Goal: Task Accomplishment & Management: Manage account settings

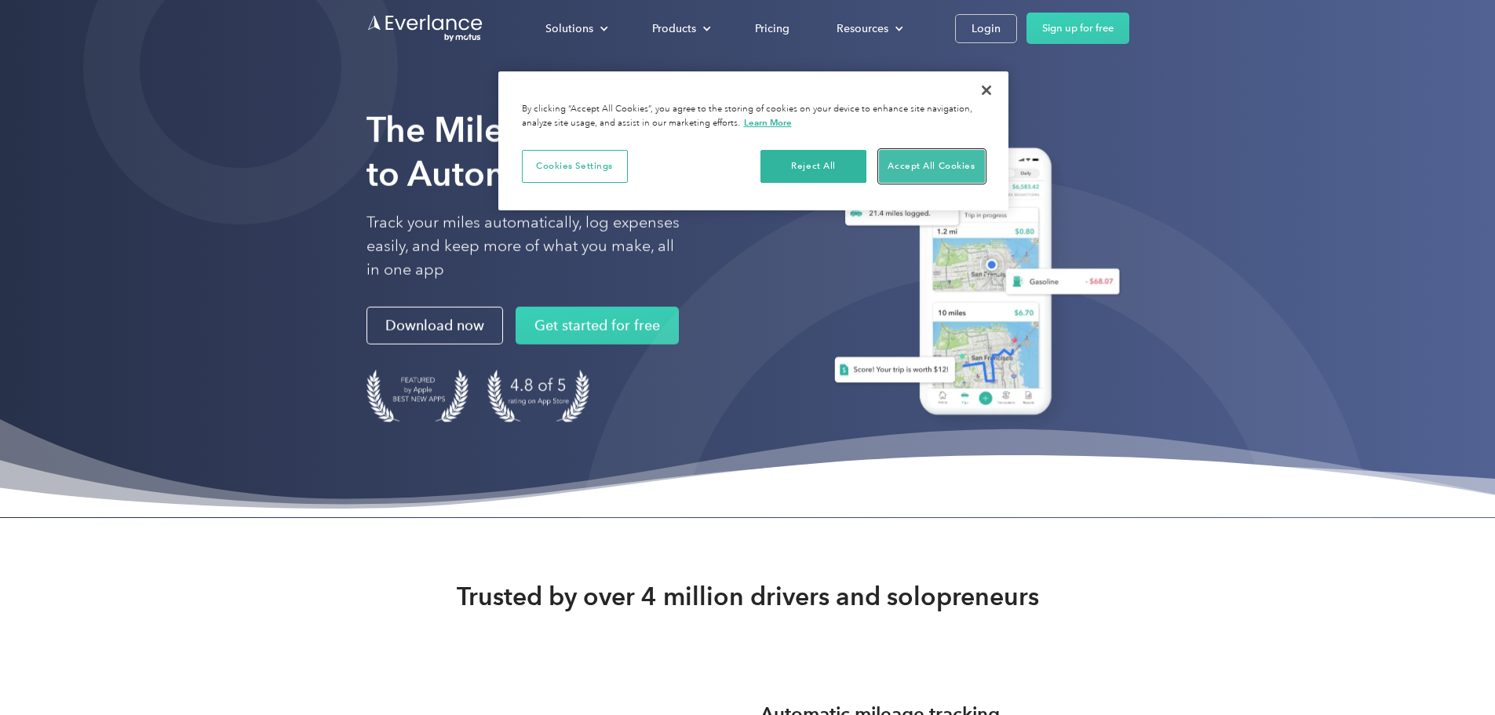
click at [900, 156] on button "Accept All Cookies" at bounding box center [932, 166] width 106 height 33
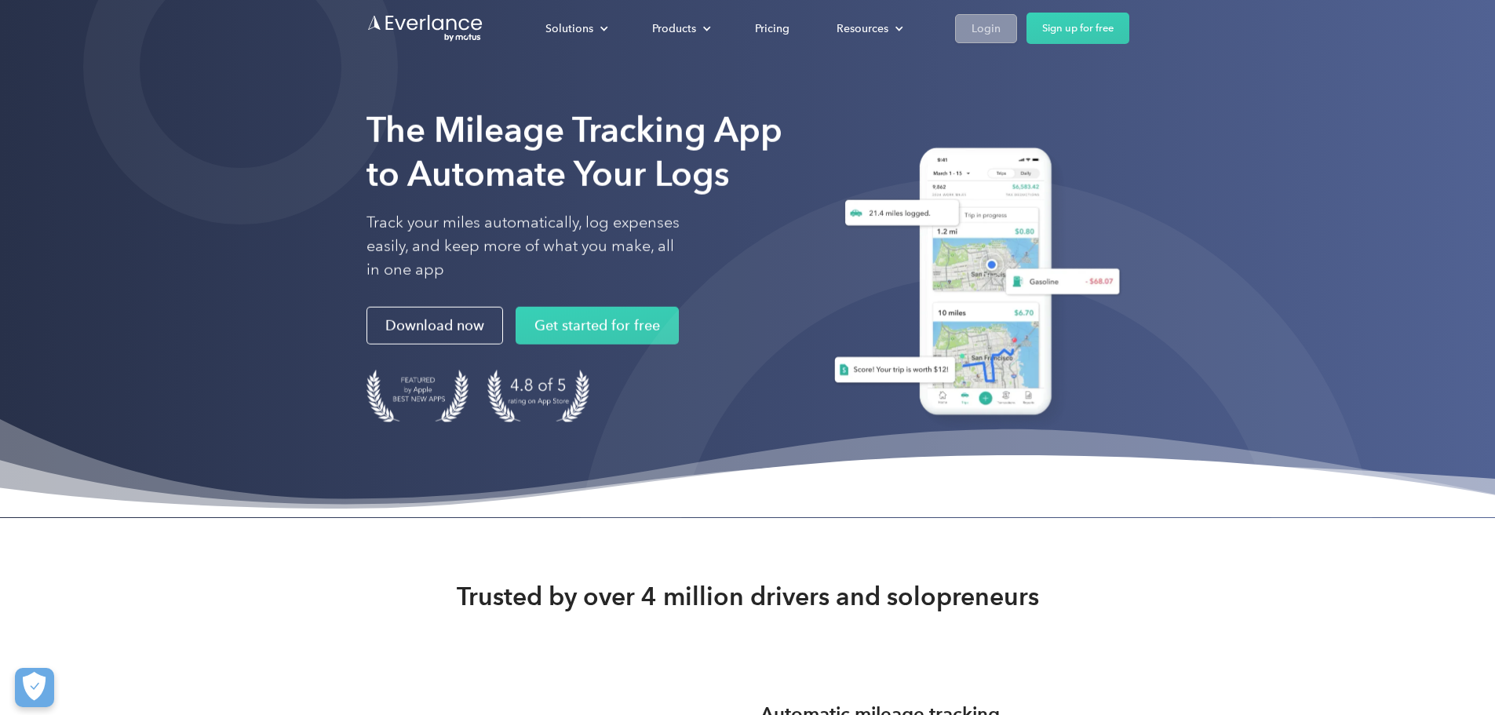
click at [1017, 29] on link "Login" at bounding box center [986, 28] width 62 height 29
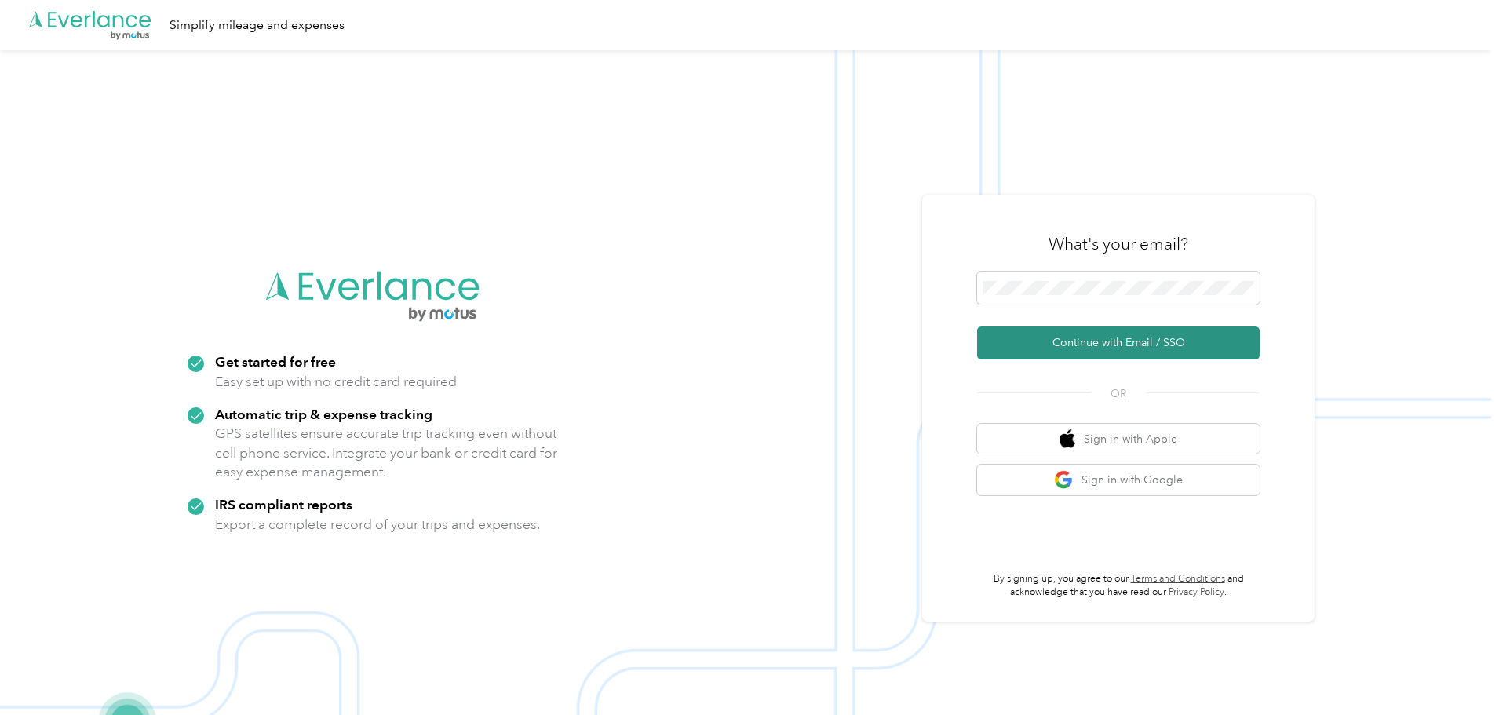
click at [1095, 335] on button "Continue with Email / SSO" at bounding box center [1118, 342] width 282 height 33
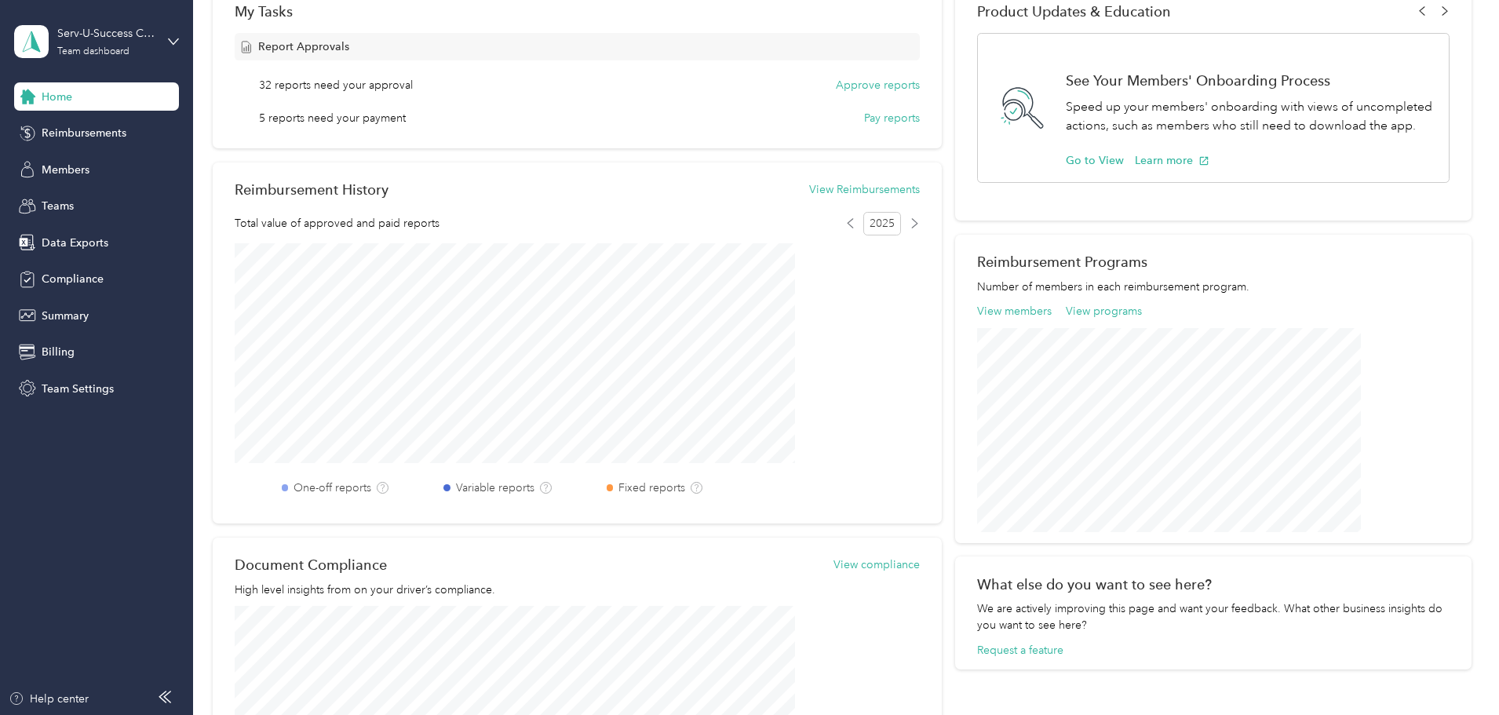
scroll to position [78, 0]
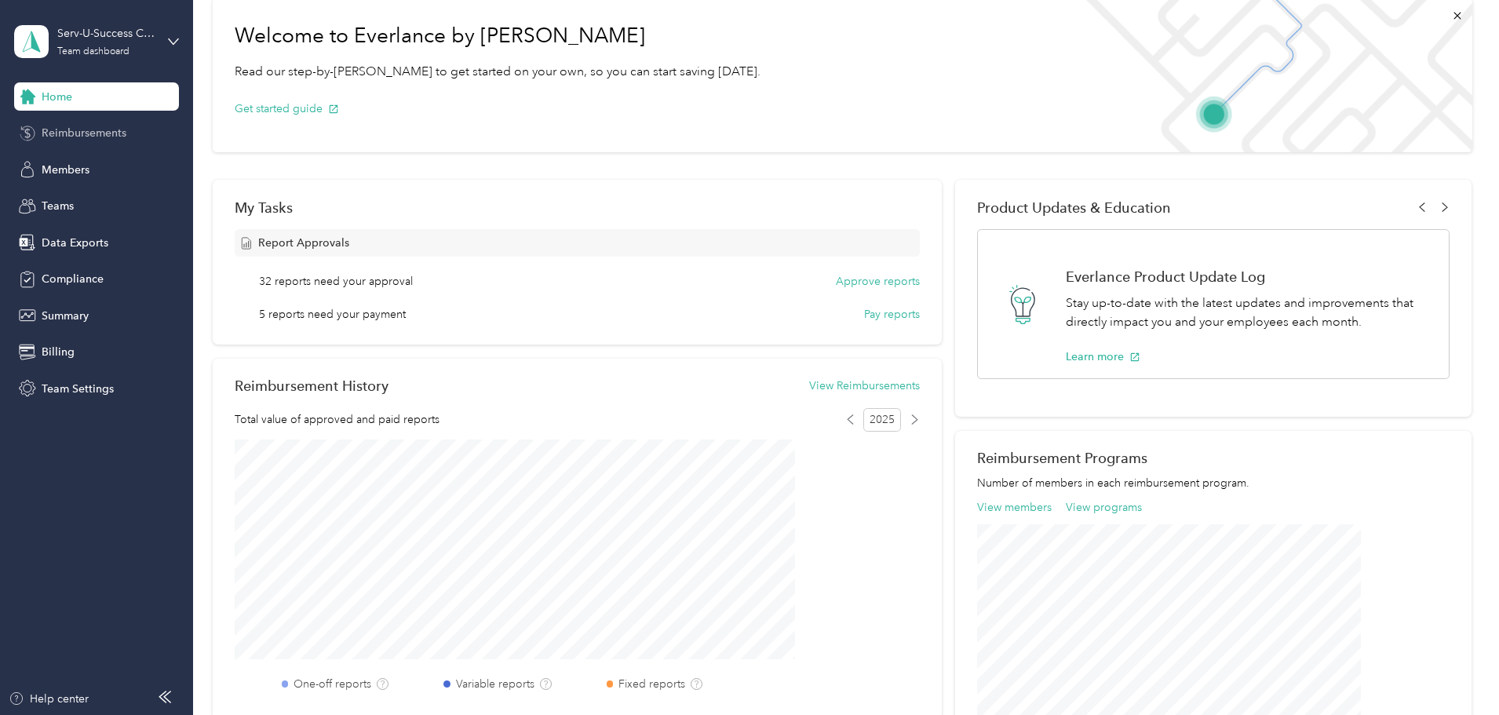
click at [118, 140] on span "Reimbursements" at bounding box center [84, 133] width 85 height 16
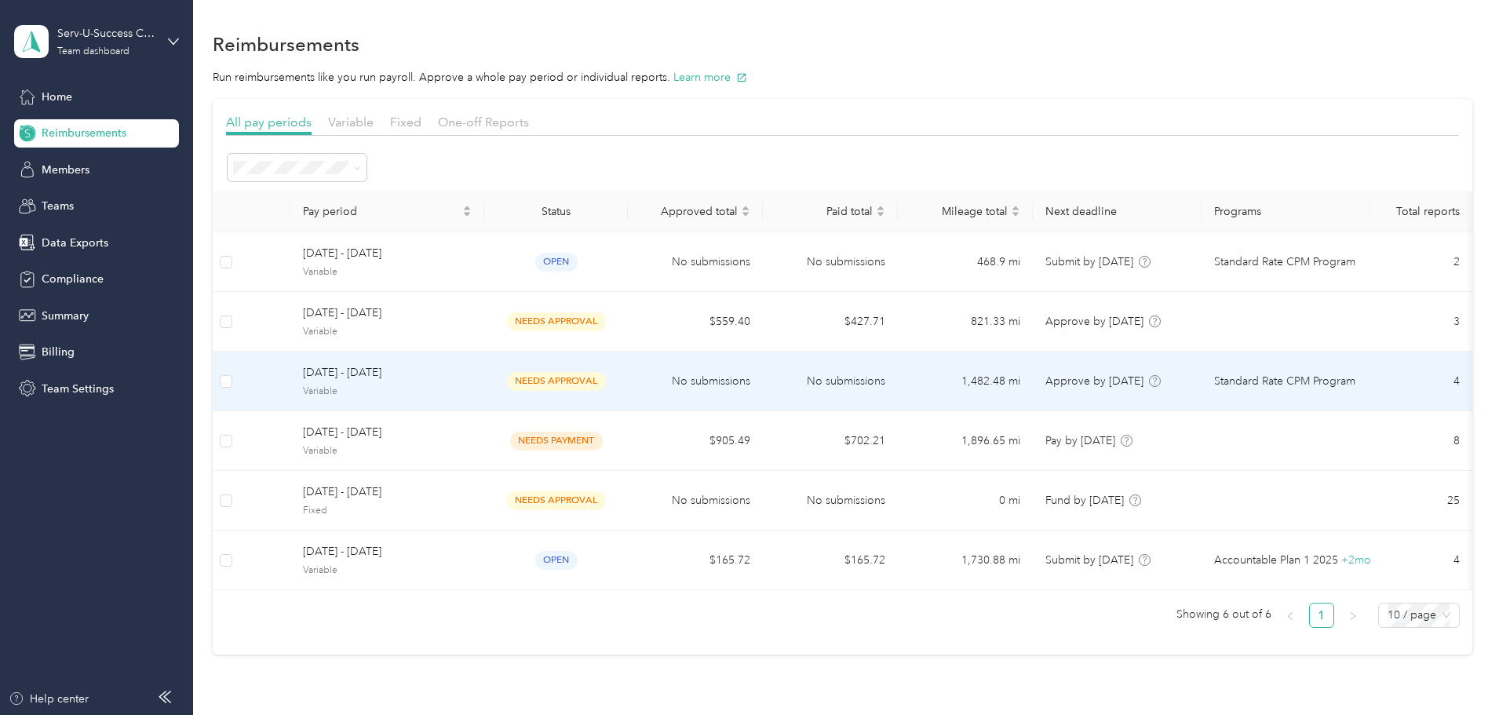
click at [451, 394] on span "Variable" at bounding box center [387, 391] width 169 height 14
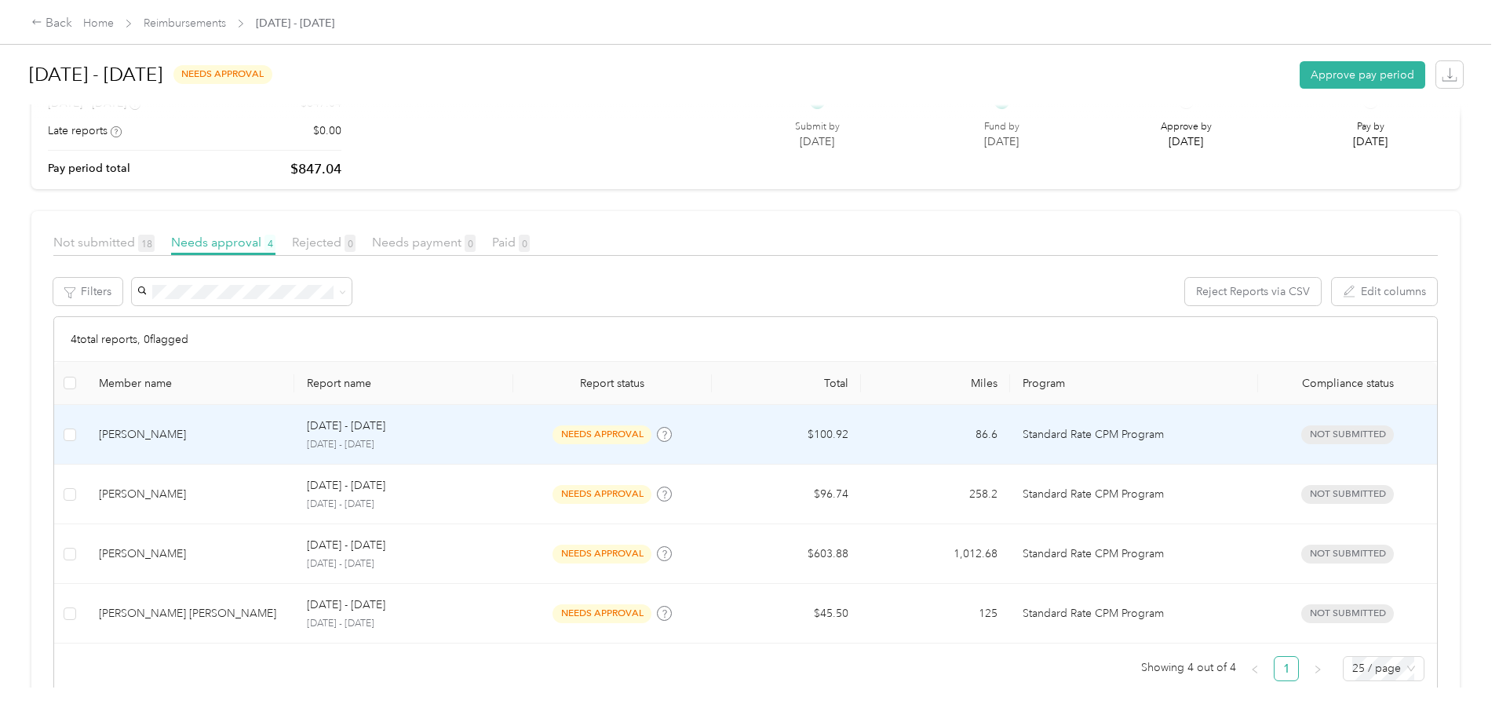
scroll to position [198, 0]
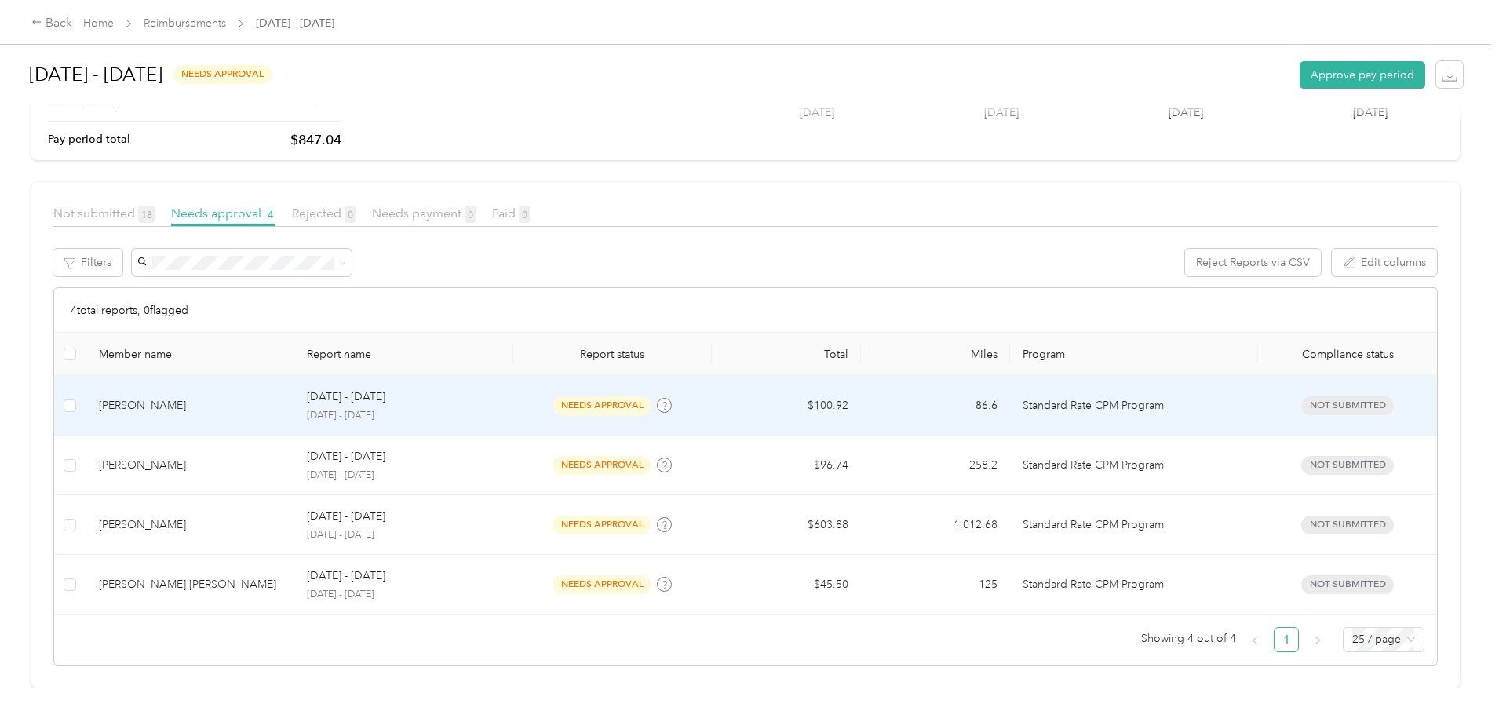
click at [1301, 396] on span "Not submitted" at bounding box center [1347, 405] width 93 height 18
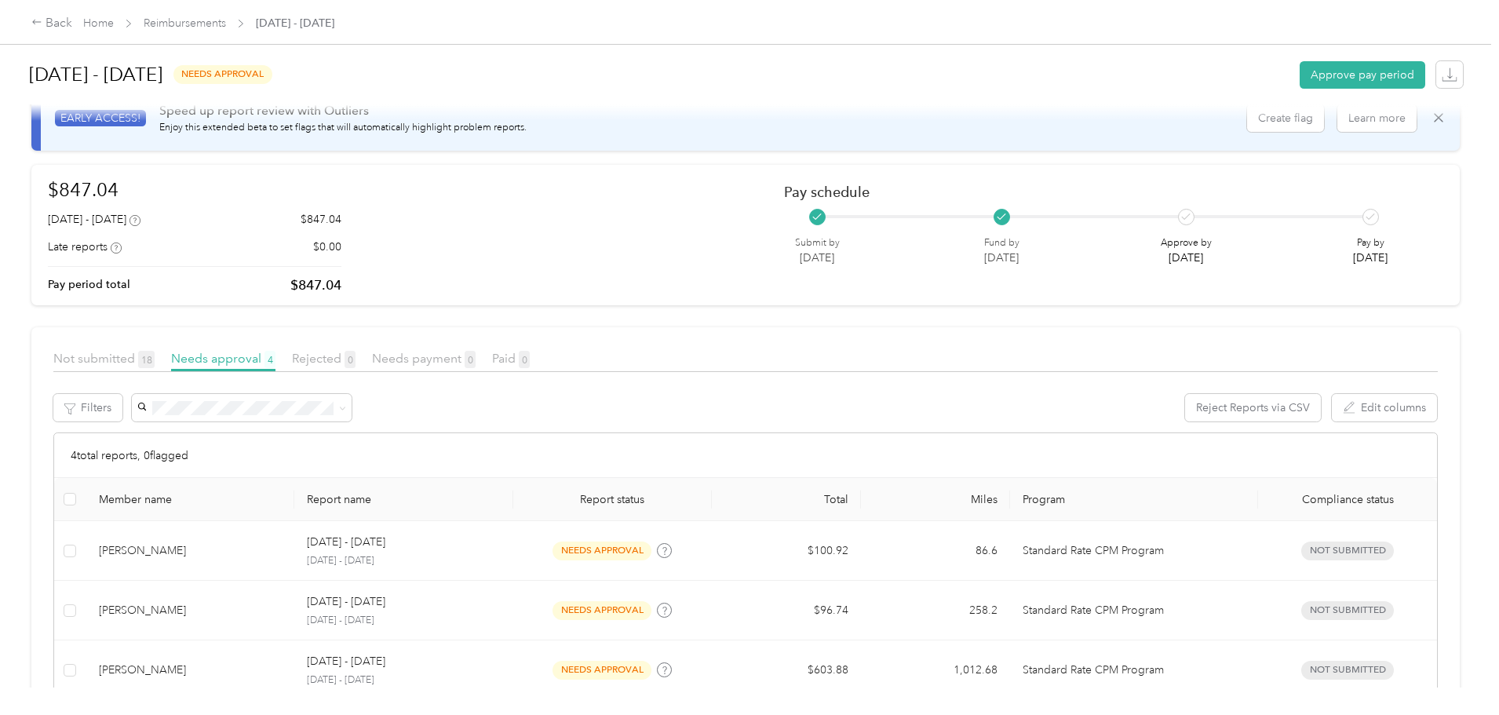
scroll to position [0, 0]
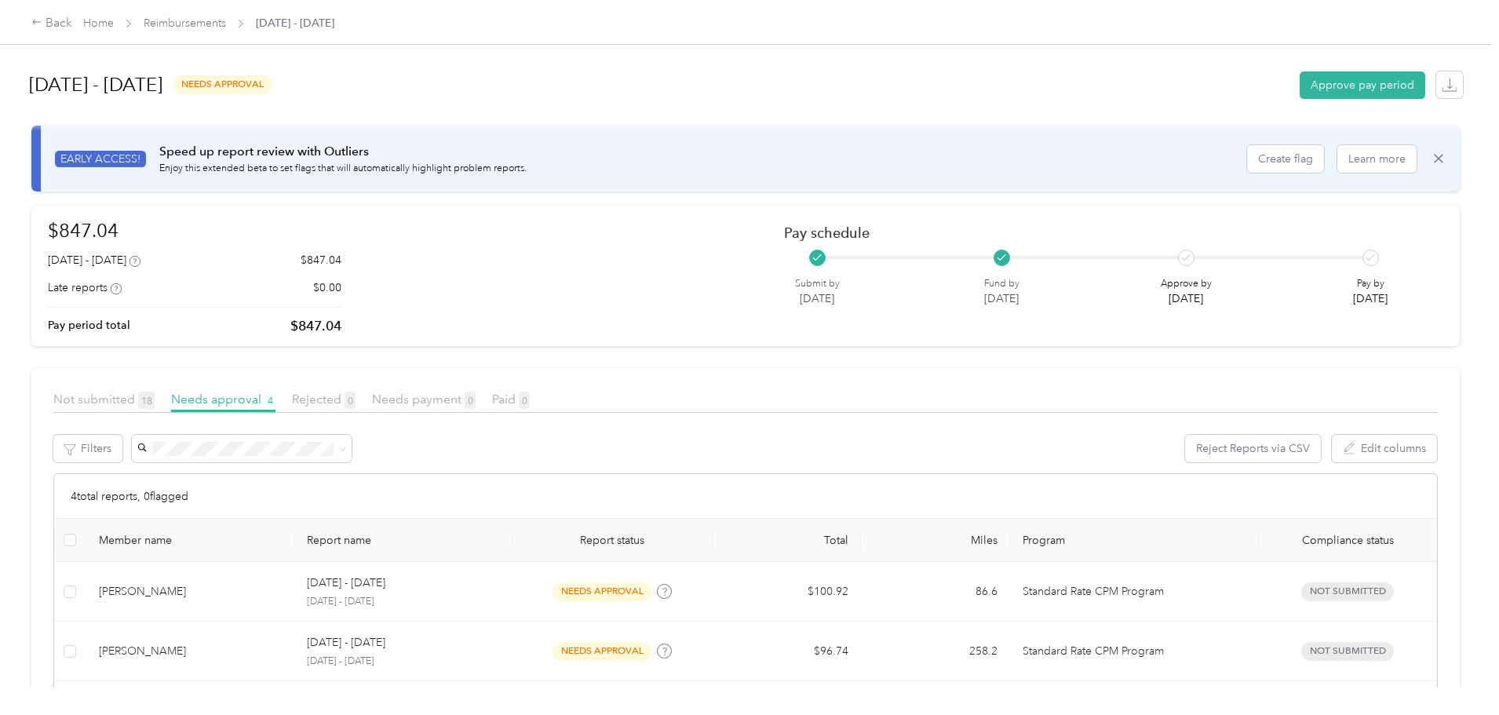
click at [311, 8] on div "Back Home Reimbursements September 21 - 27, 2025" at bounding box center [749, 22] width 1499 height 44
click at [226, 24] on link "Reimbursements" at bounding box center [185, 22] width 82 height 13
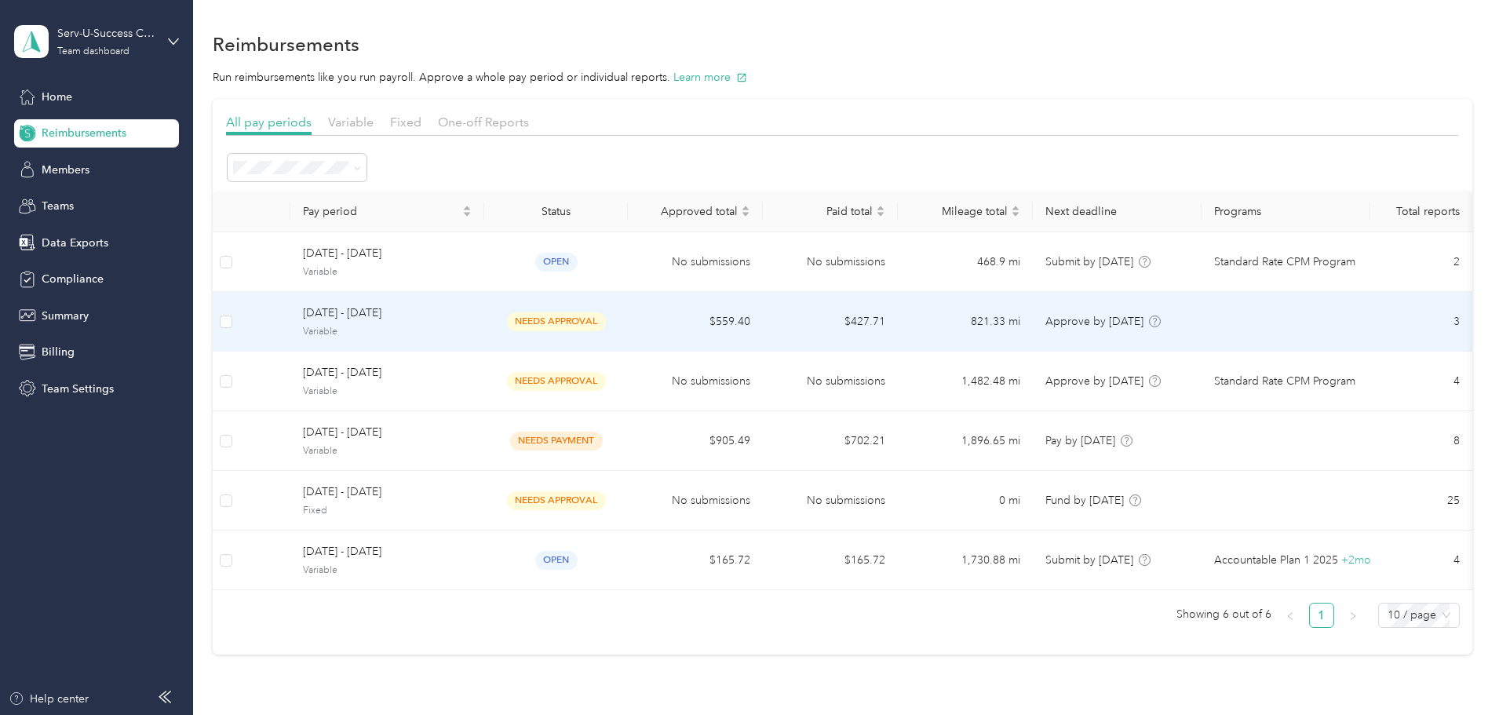
click at [466, 325] on span "Variable" at bounding box center [387, 332] width 169 height 14
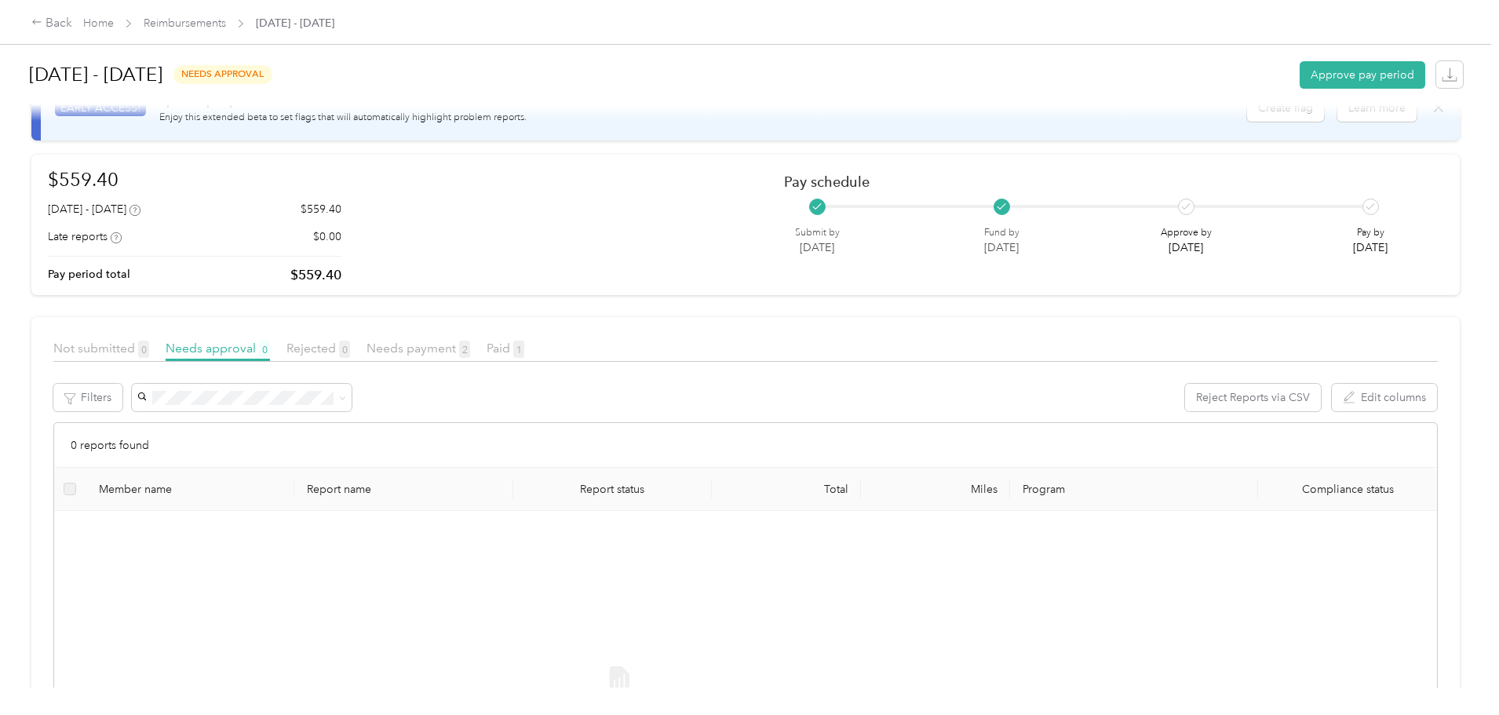
scroll to position [78, 0]
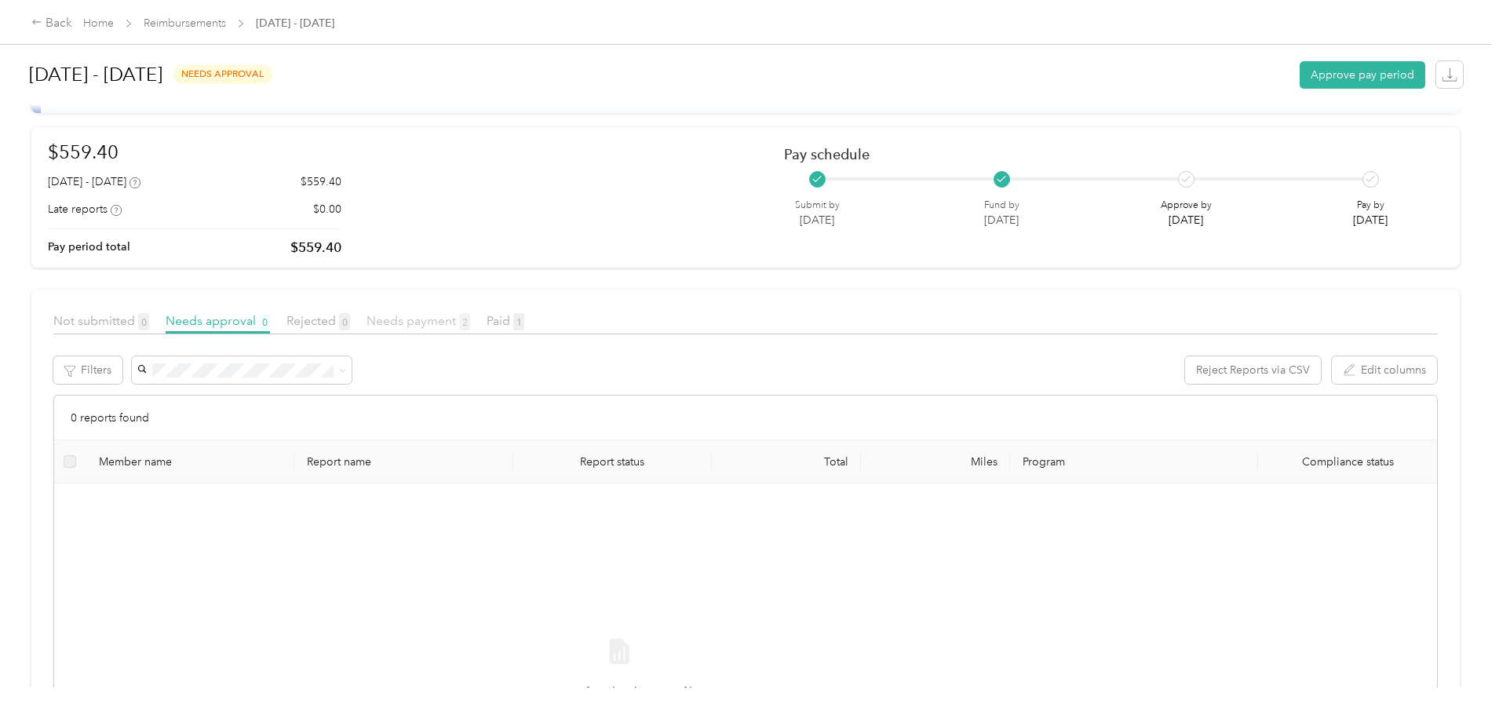
click at [470, 322] on span "Needs payment 2" at bounding box center [418, 320] width 104 height 15
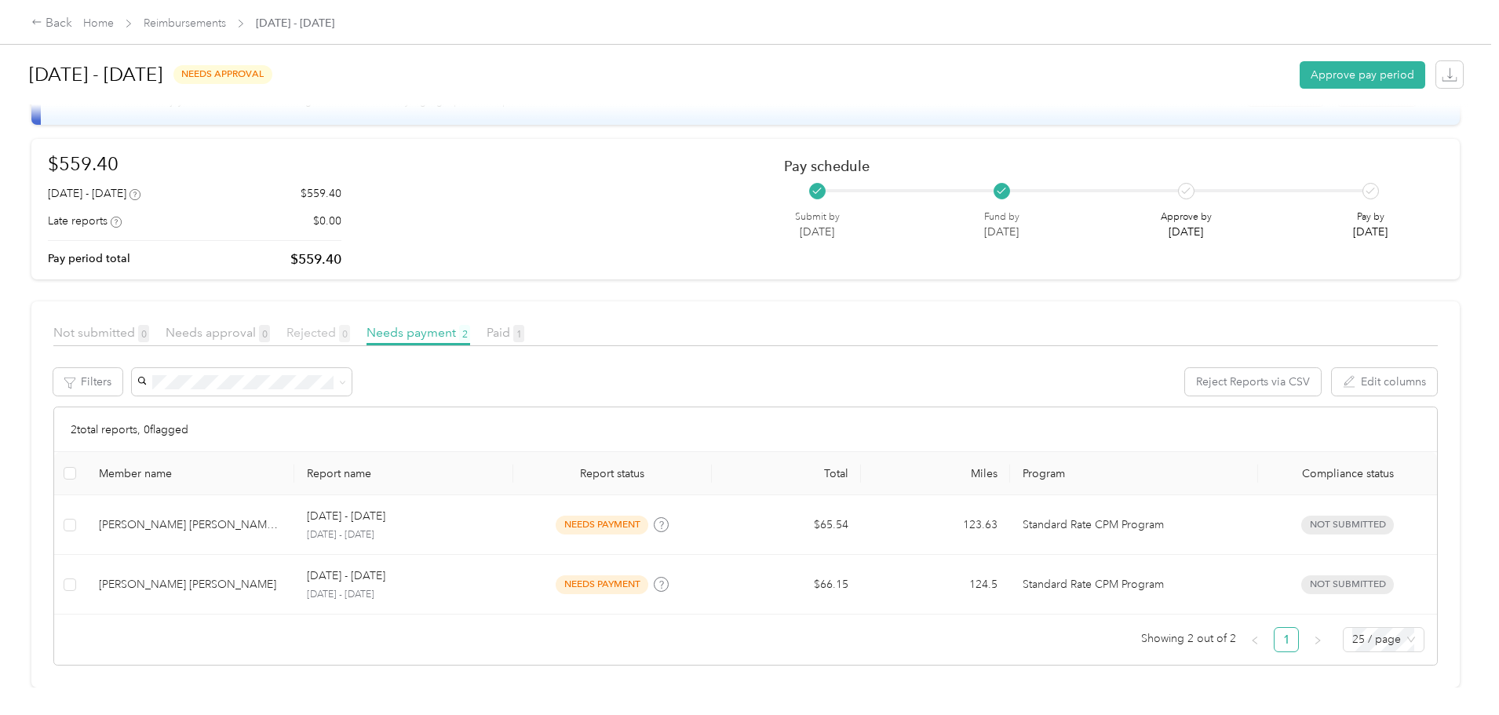
click at [350, 325] on span "Rejected 0" at bounding box center [318, 332] width 64 height 15
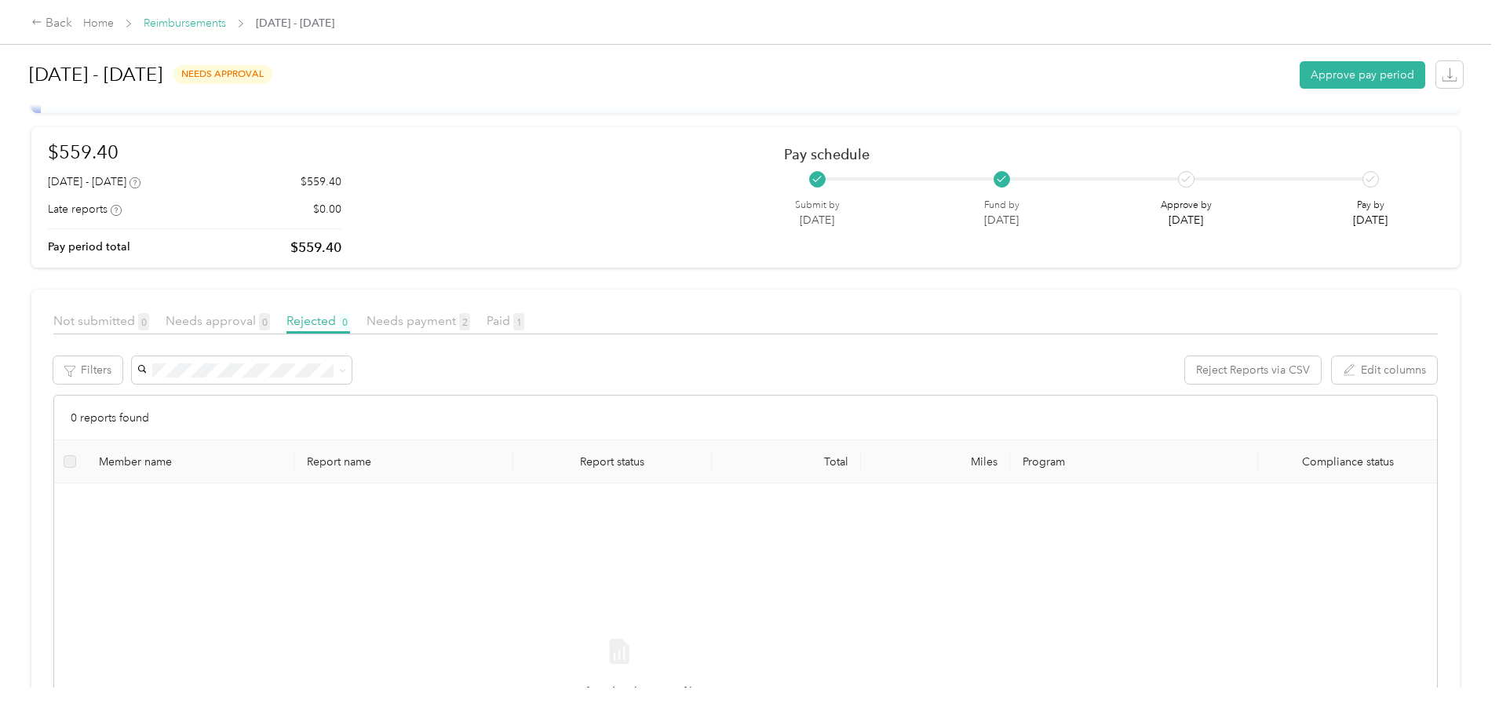
click at [226, 24] on link "Reimbursements" at bounding box center [185, 22] width 82 height 13
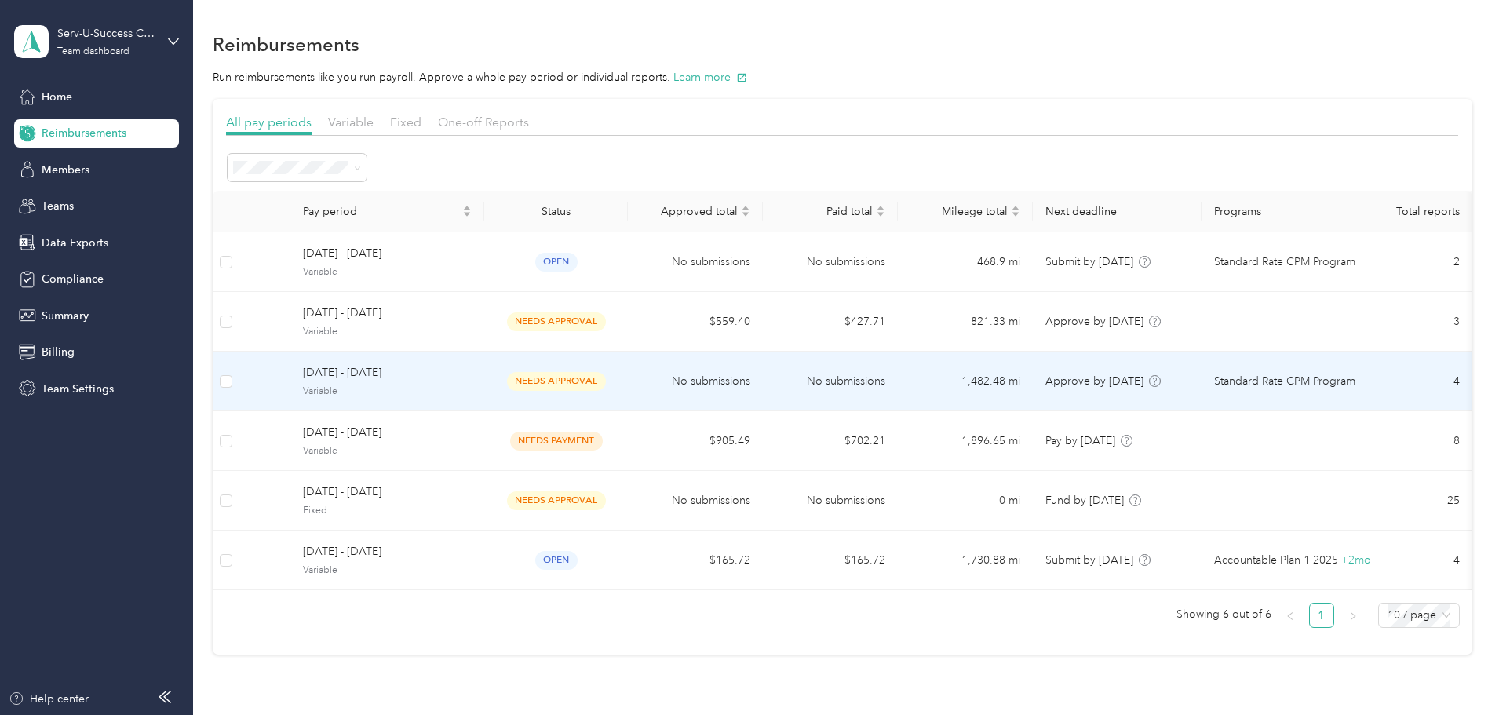
click at [606, 384] on span "needs approval" at bounding box center [556, 381] width 99 height 18
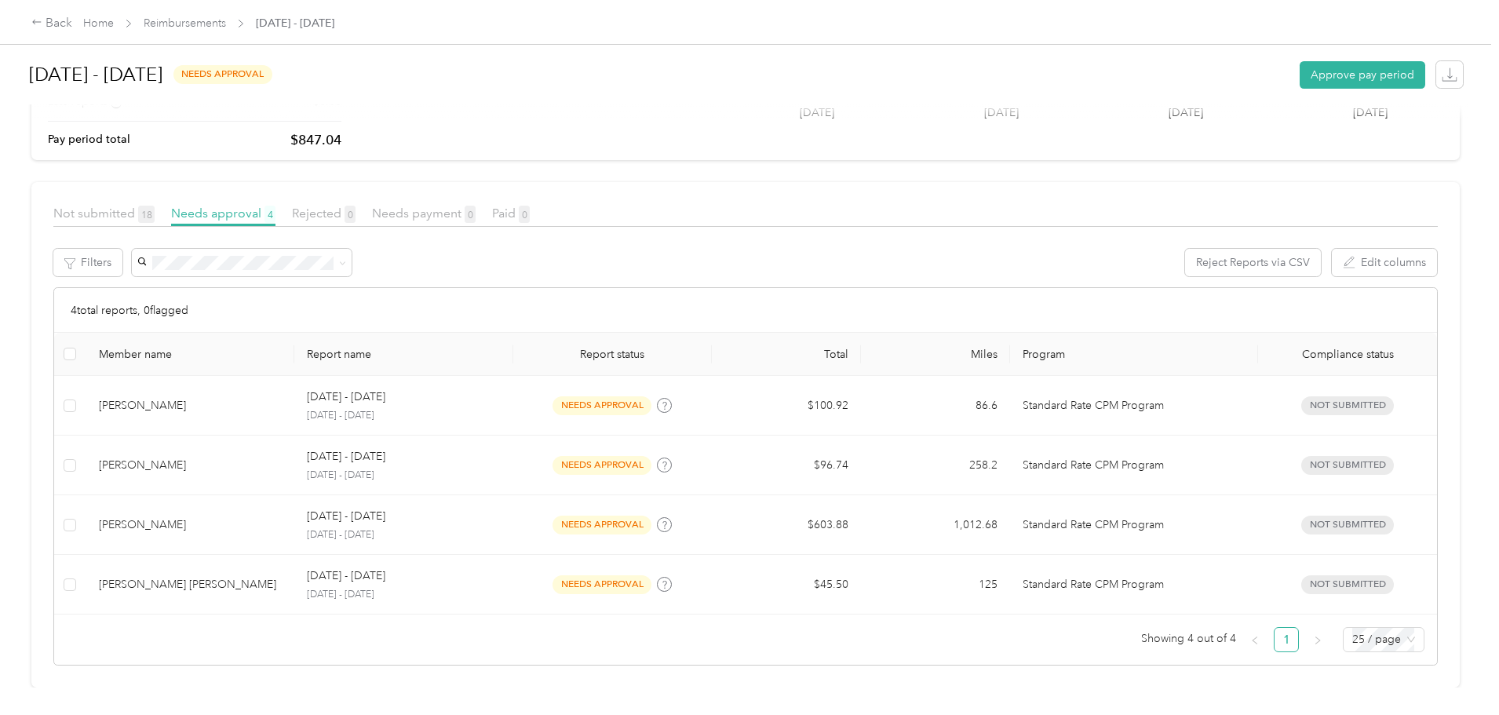
scroll to position [198, 0]
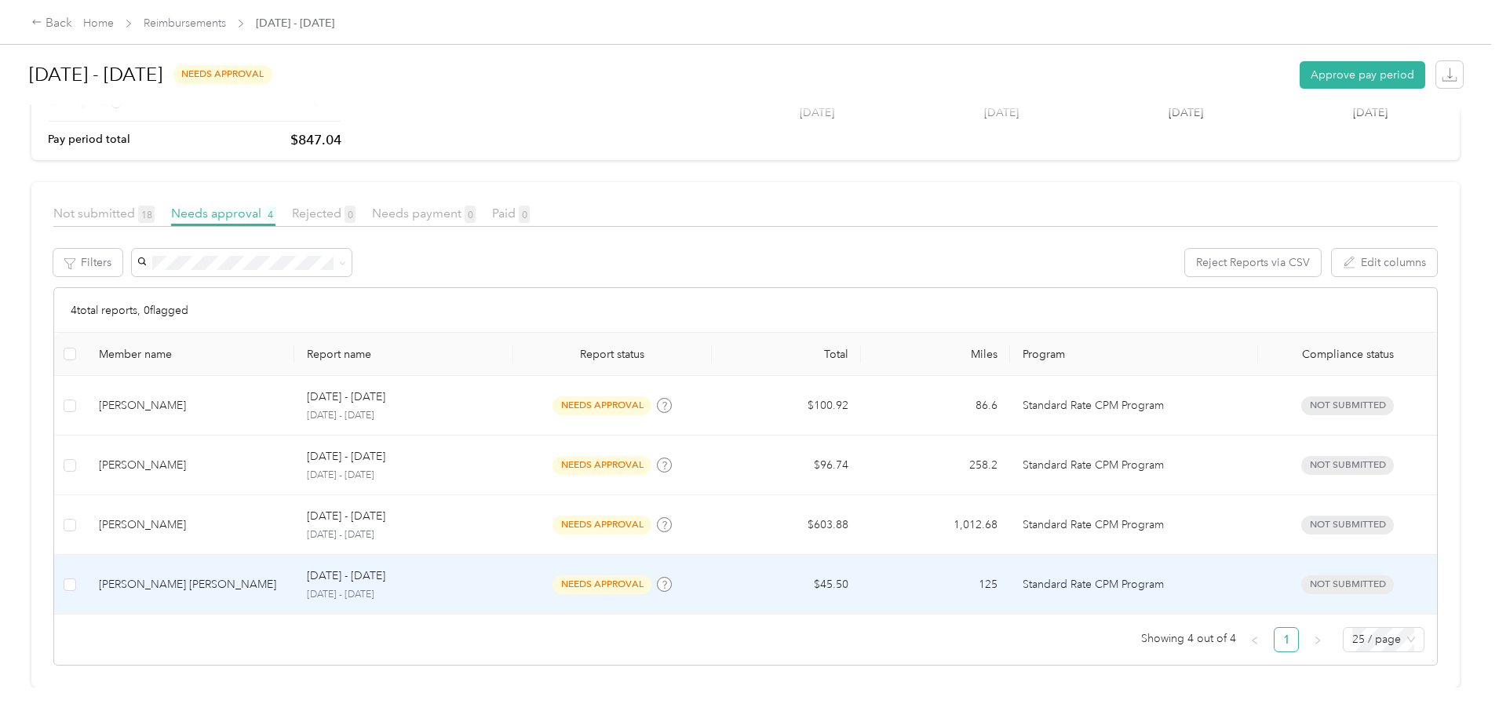
click at [422, 574] on div "Sep 21 - 27, 2025 September 21 - 27, 2025" at bounding box center [403, 584] width 193 height 34
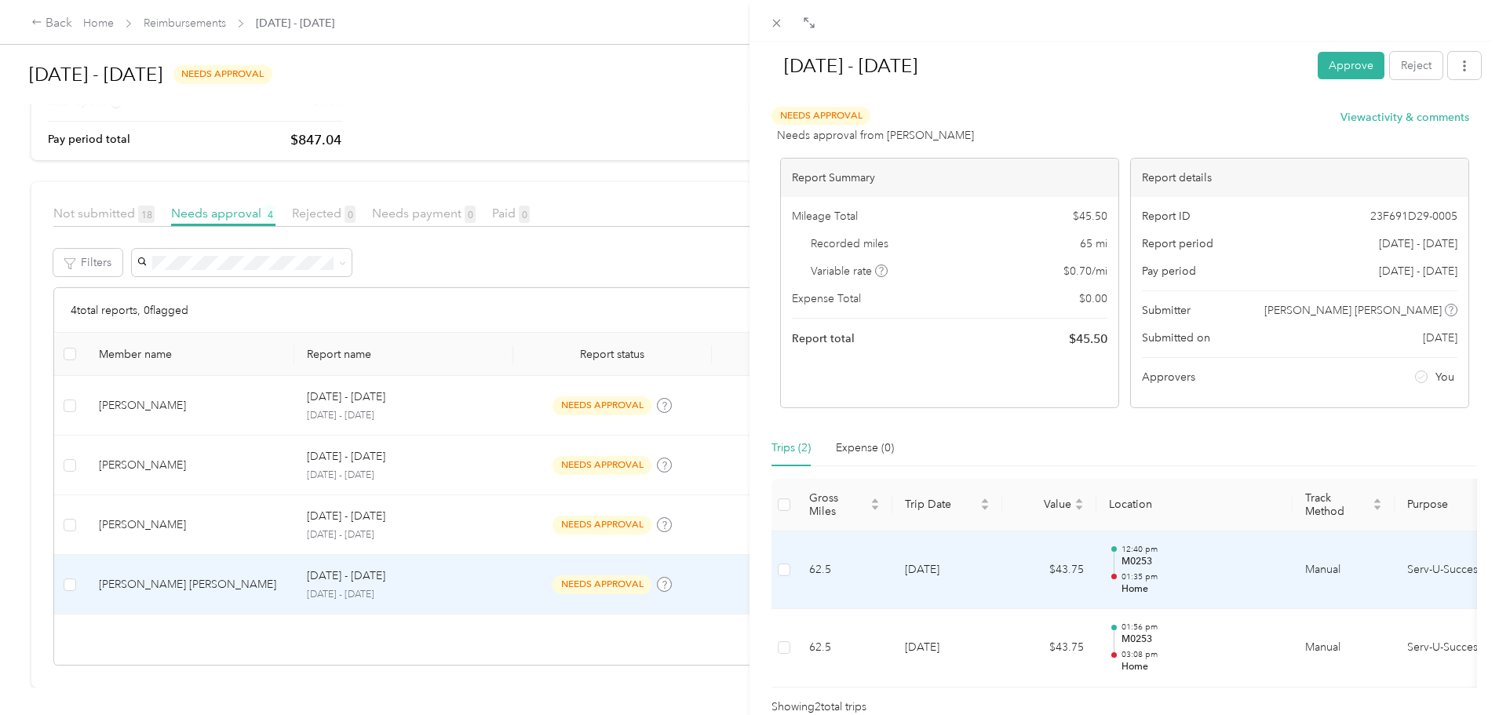
click at [952, 570] on td "9-23-2025" at bounding box center [947, 570] width 110 height 78
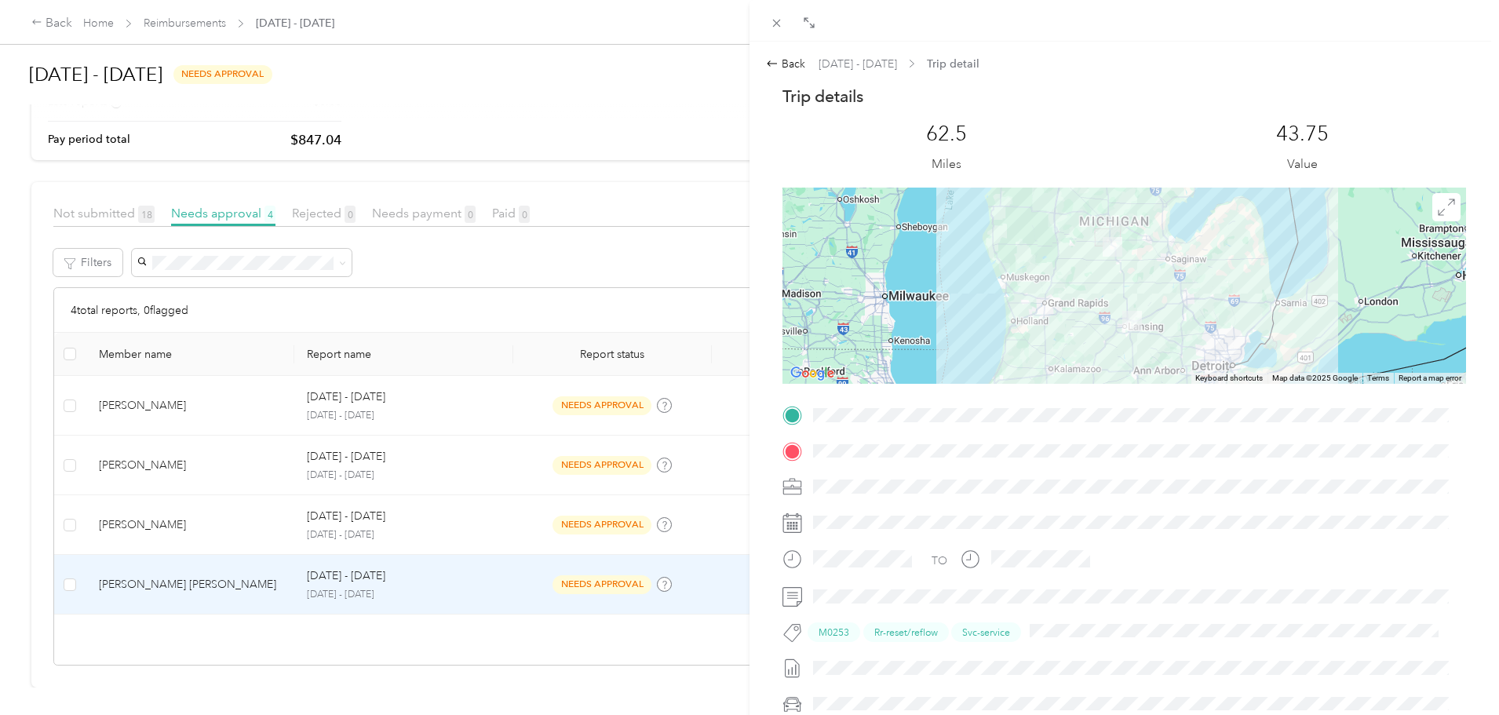
click at [1062, 463] on div "TO M0253 Rr-reset/reflow Svc-service" at bounding box center [1123, 595] width 683 height 384
click at [782, 28] on icon at bounding box center [776, 22] width 13 height 13
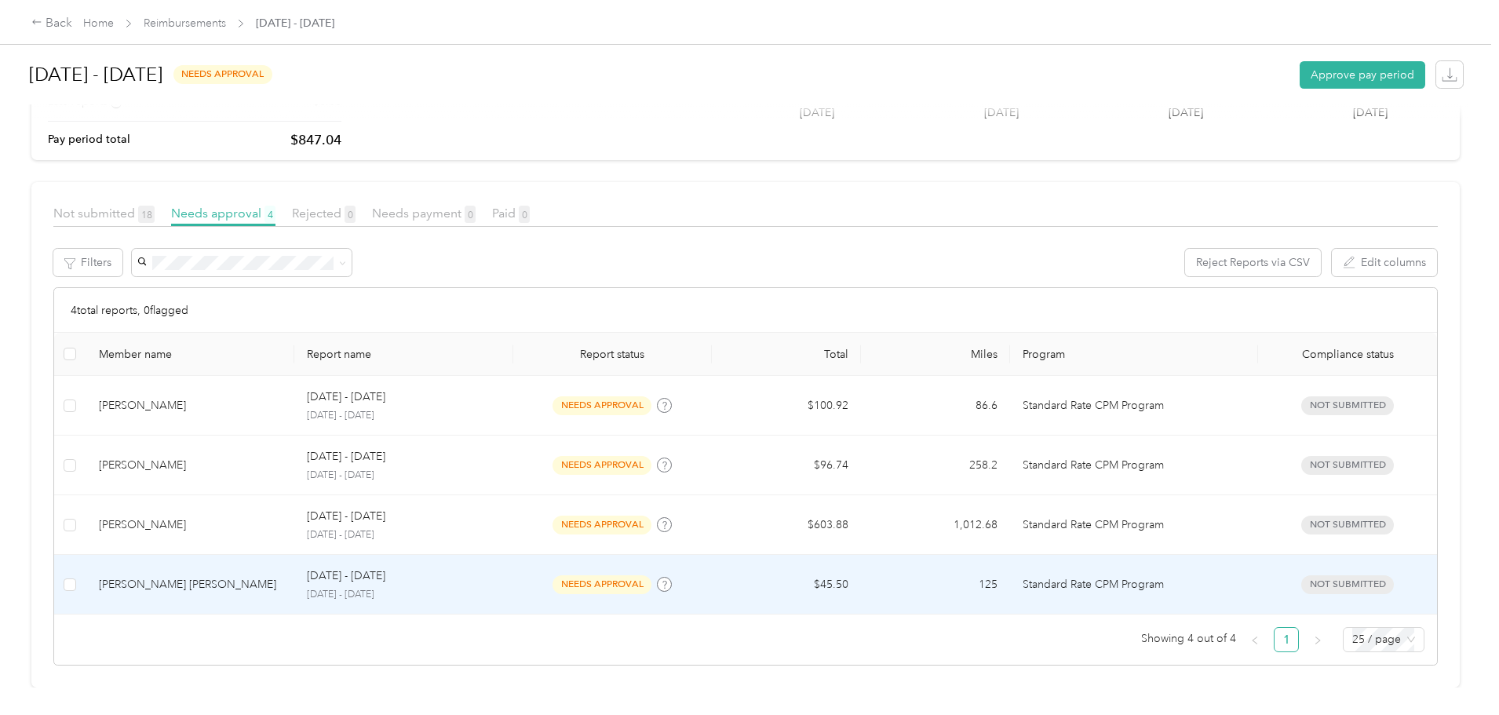
click at [624, 576] on span "needs approval" at bounding box center [601, 584] width 99 height 18
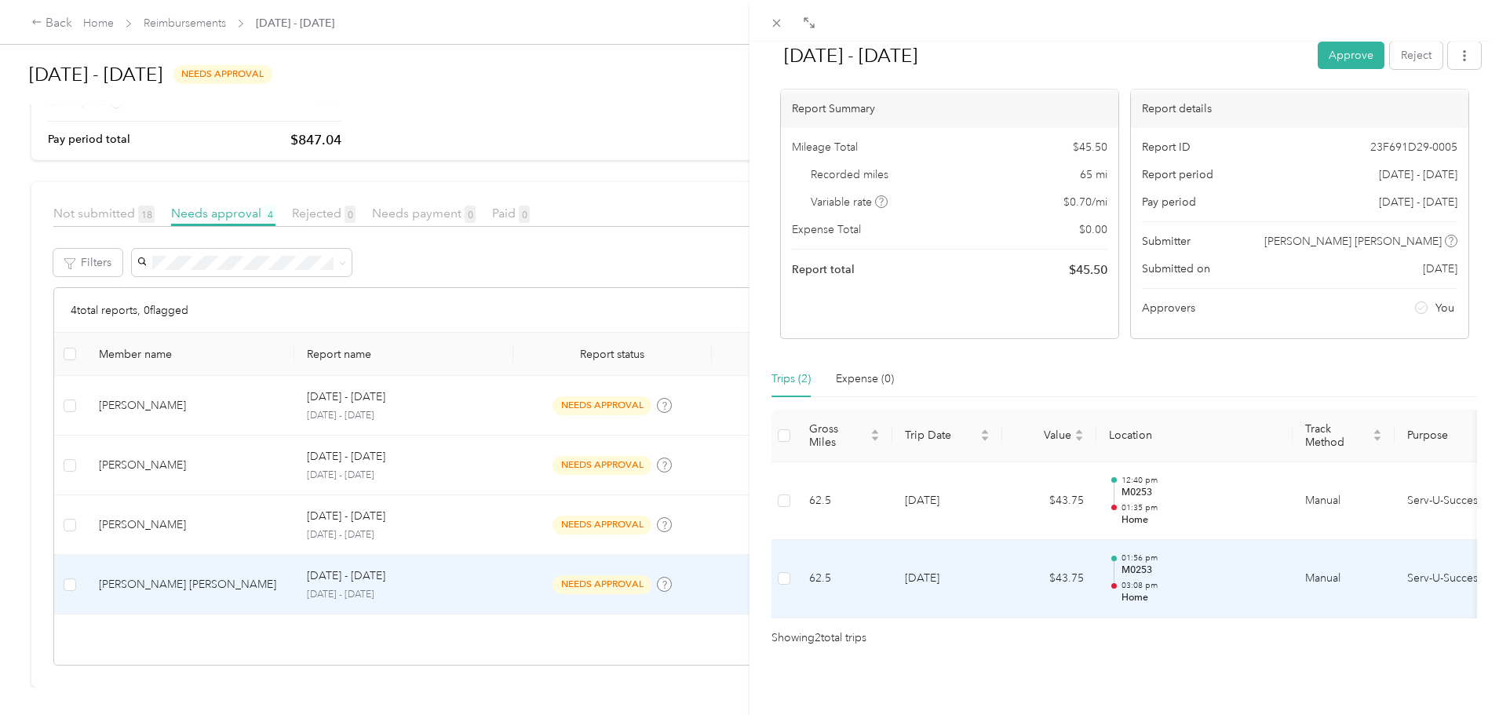
click at [820, 550] on td "62.5" at bounding box center [844, 579] width 96 height 78
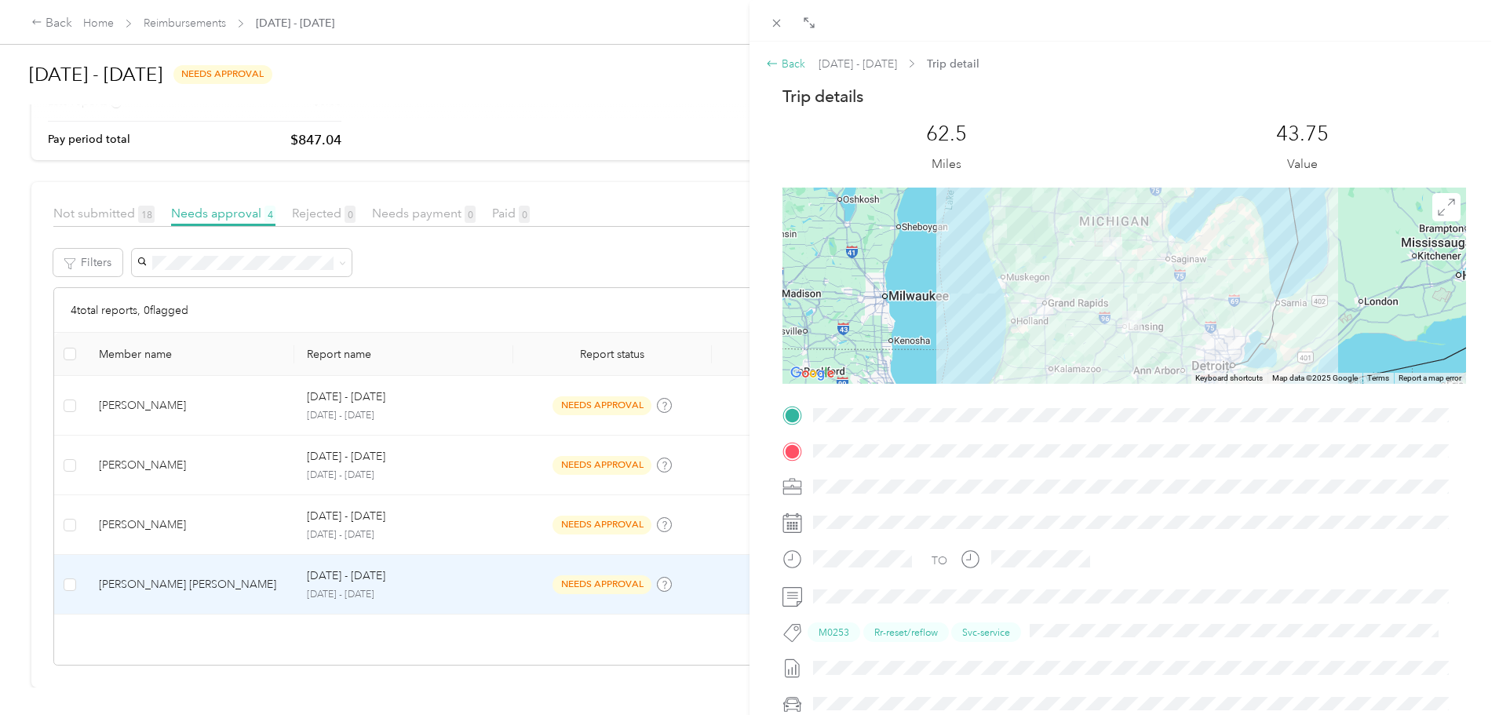
click at [795, 62] on div "Back" at bounding box center [785, 64] width 39 height 16
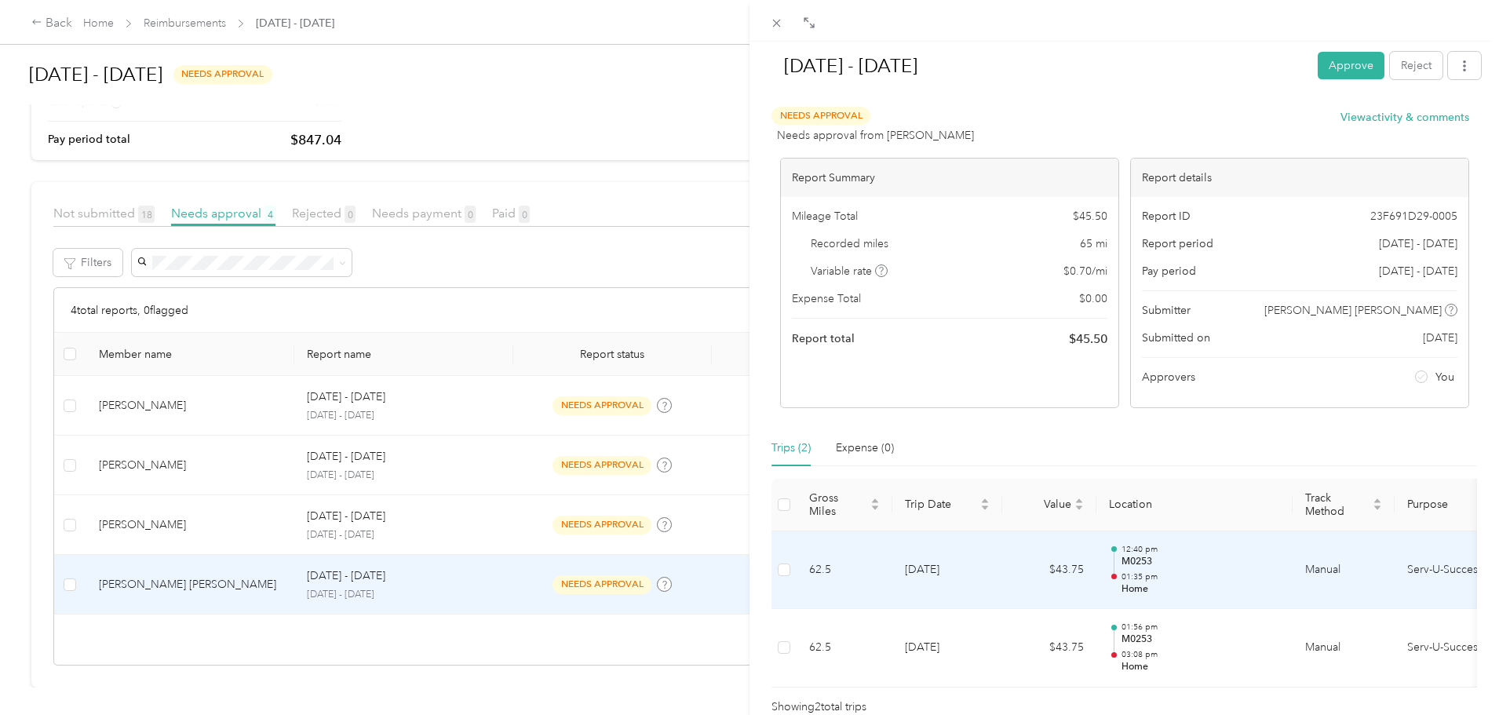
click at [1002, 578] on td "$43.75" at bounding box center [1049, 570] width 94 height 78
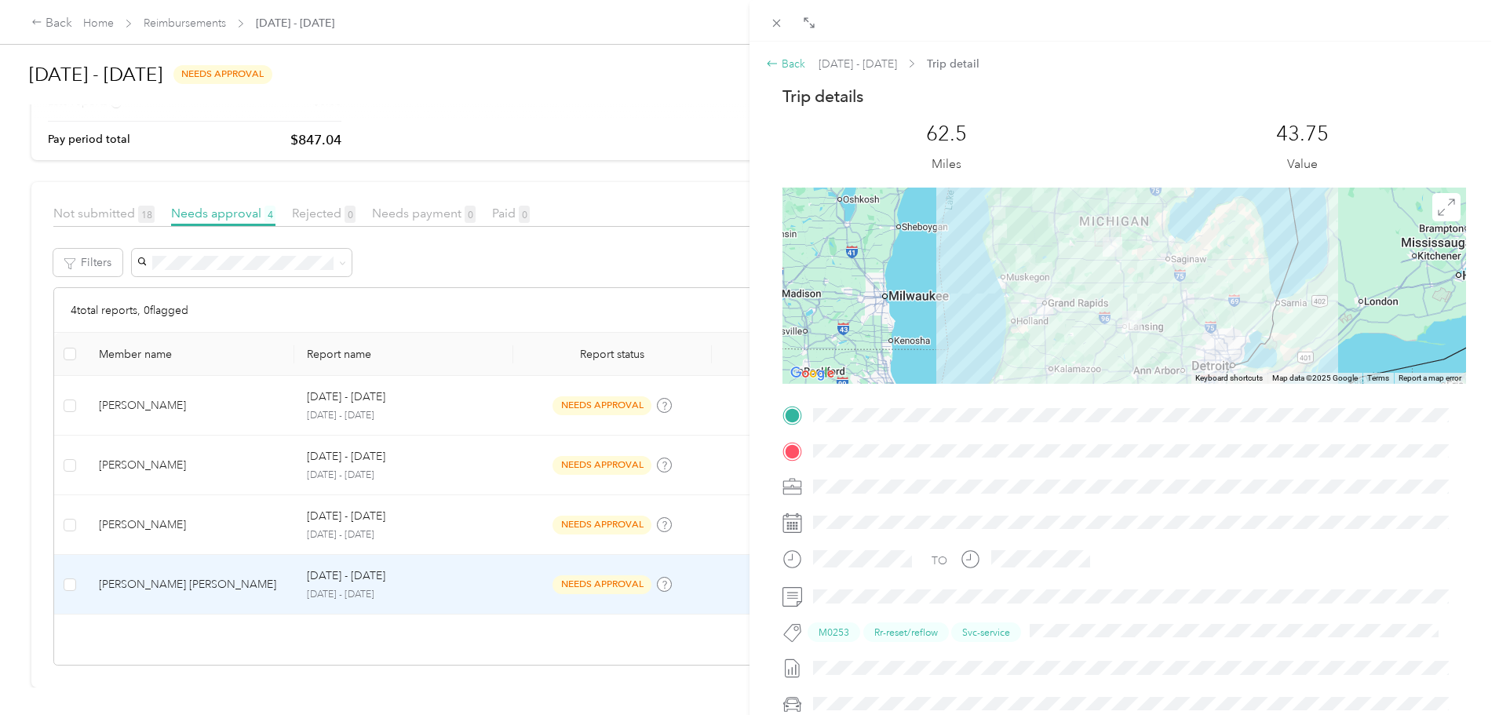
click at [791, 65] on div "Back" at bounding box center [785, 64] width 39 height 16
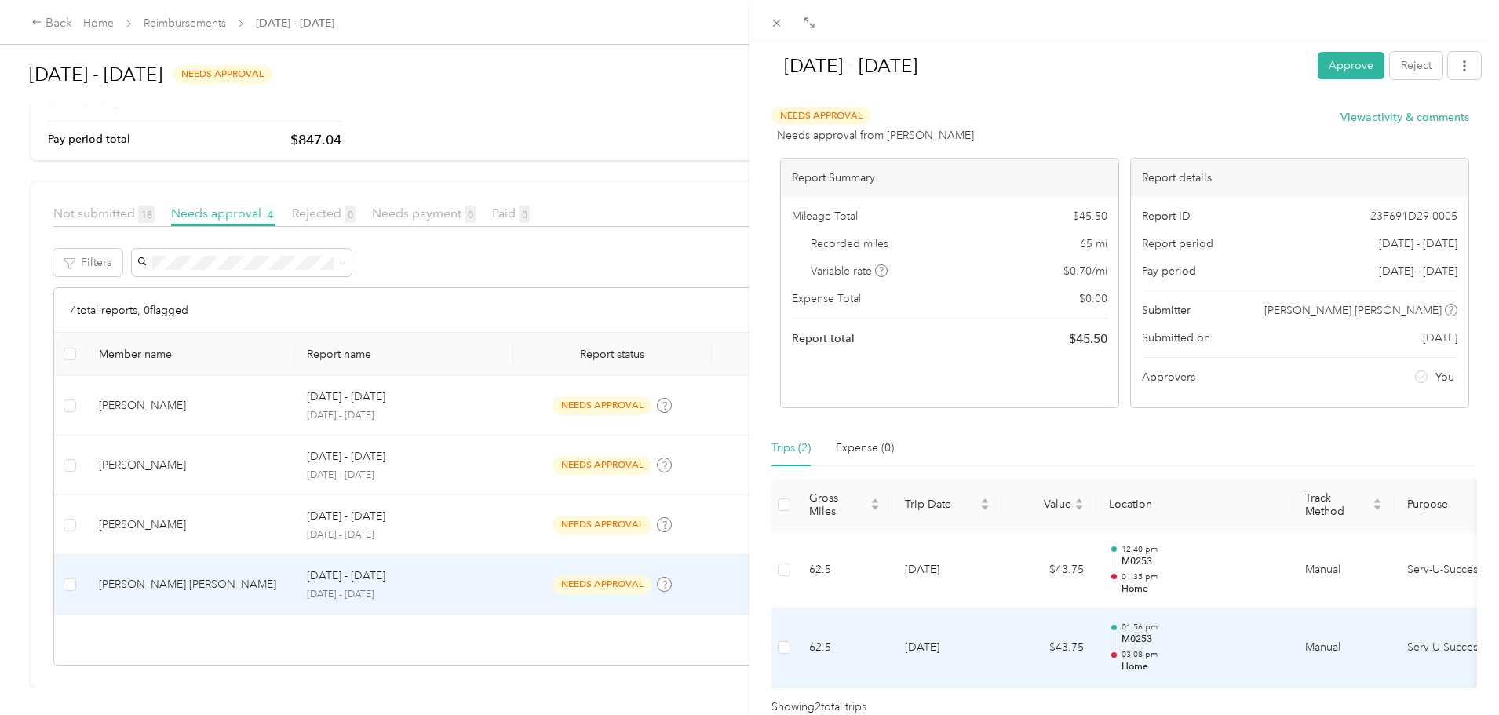
click at [895, 625] on td "9-22-2025" at bounding box center [947, 648] width 110 height 78
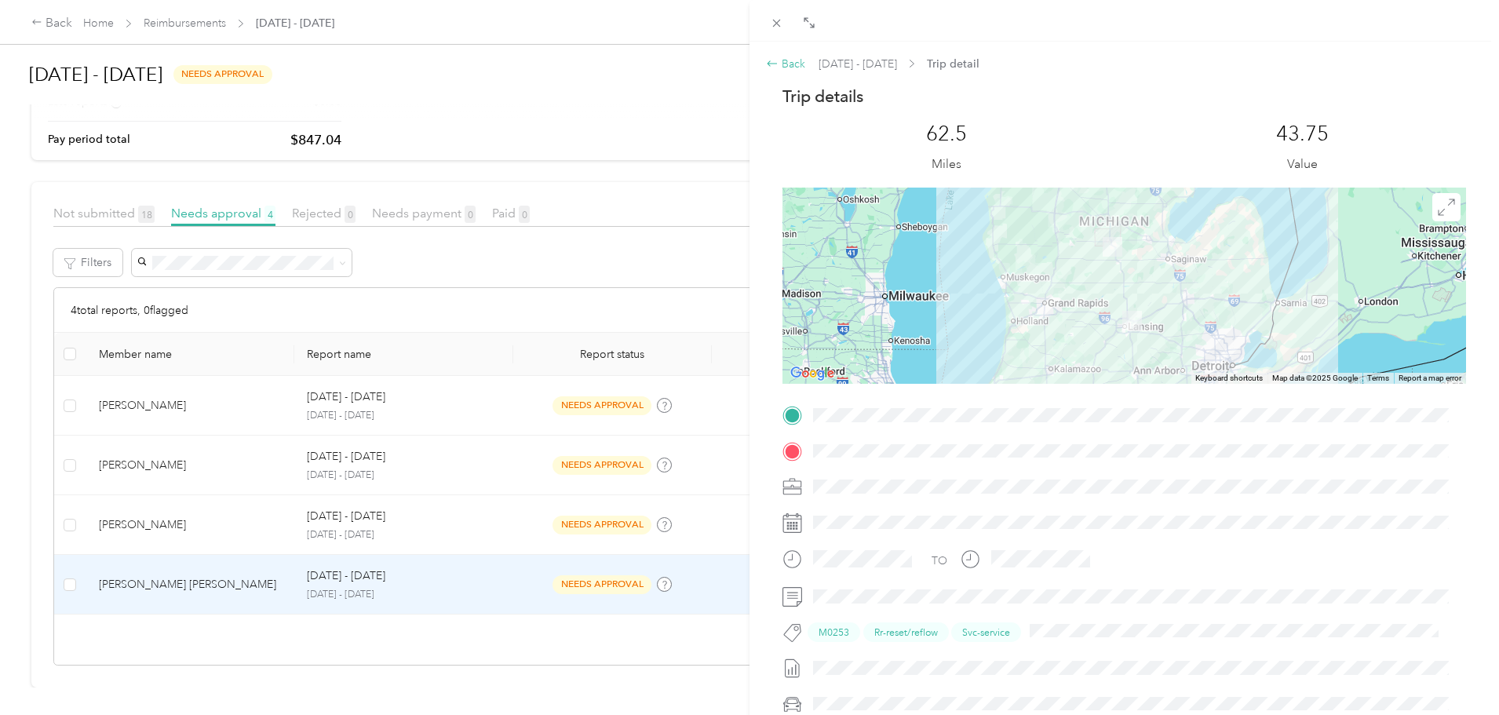
click at [793, 56] on div "Back" at bounding box center [785, 64] width 39 height 16
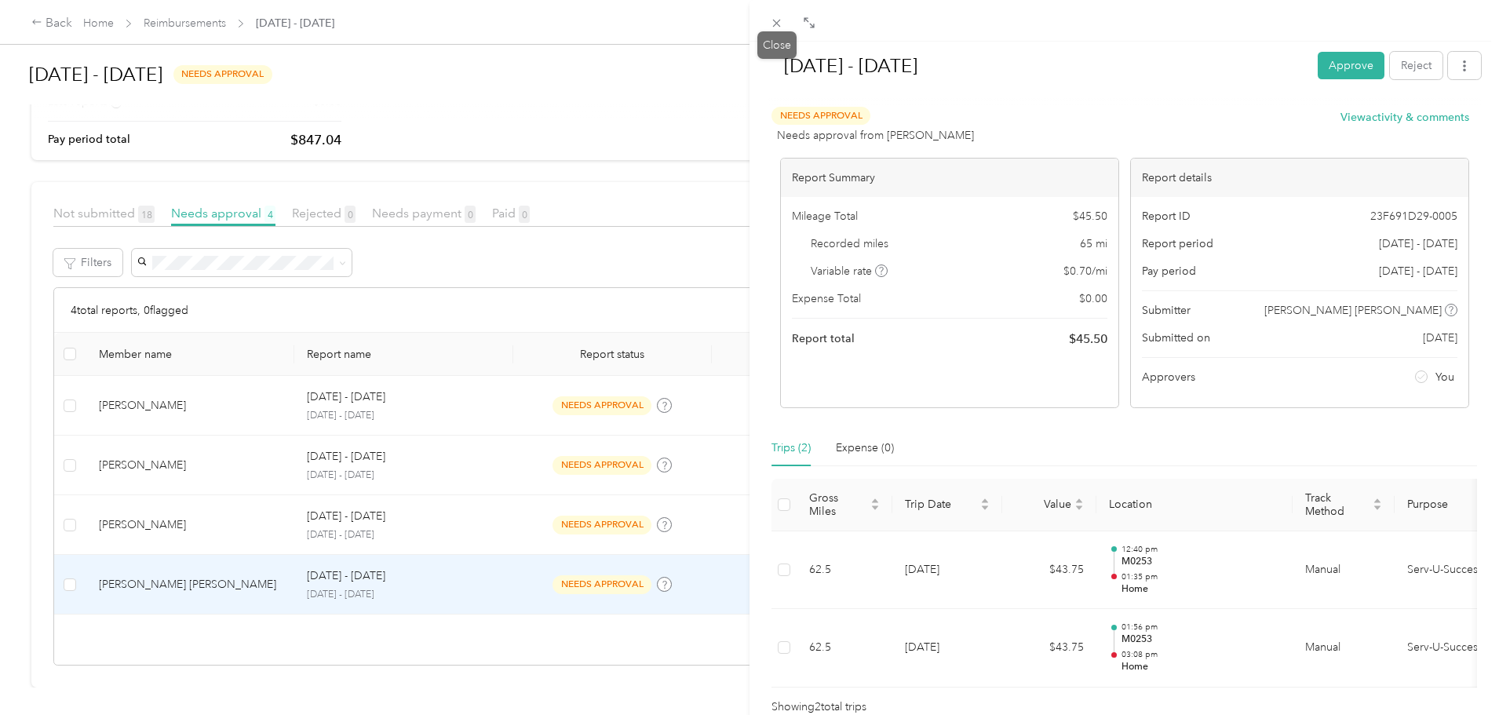
click at [781, 31] on span at bounding box center [777, 23] width 22 height 22
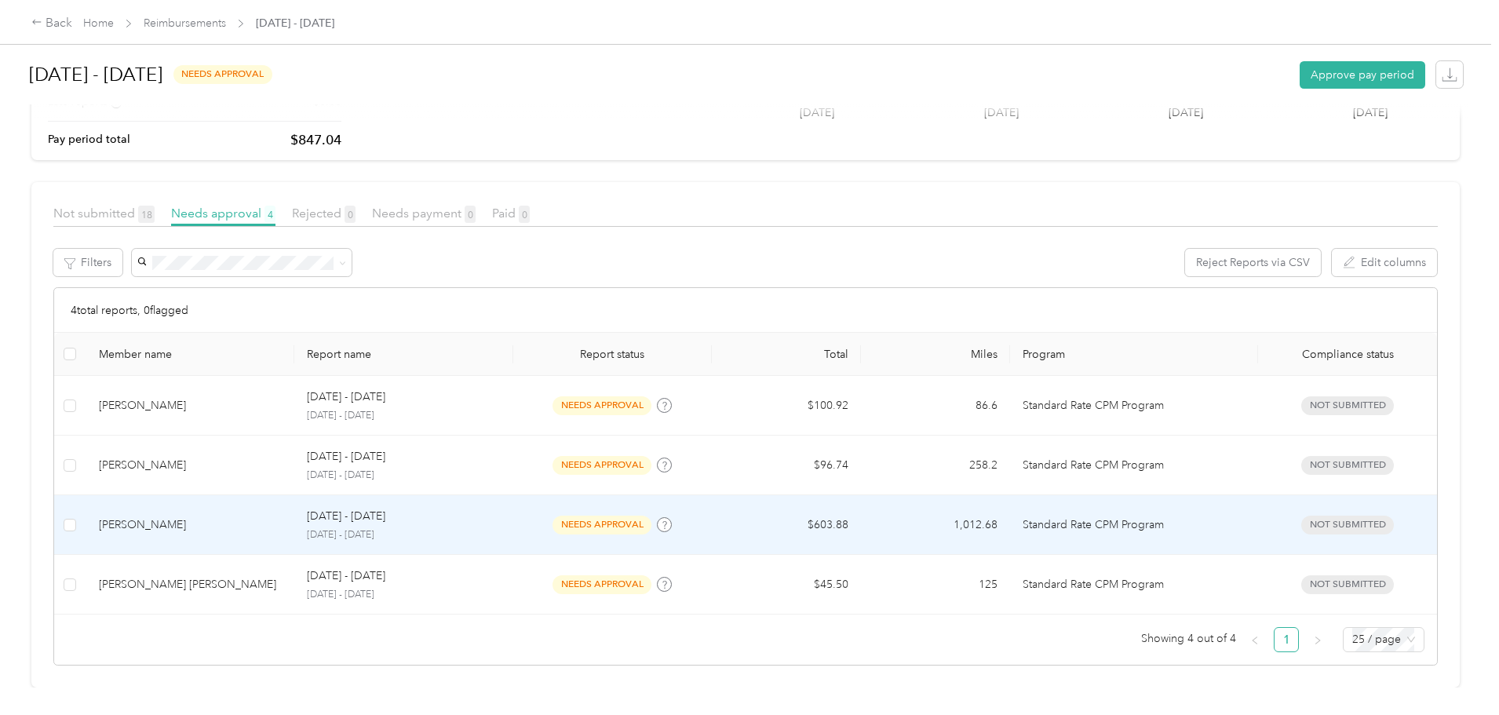
click at [569, 516] on div "needs approval" at bounding box center [612, 525] width 173 height 18
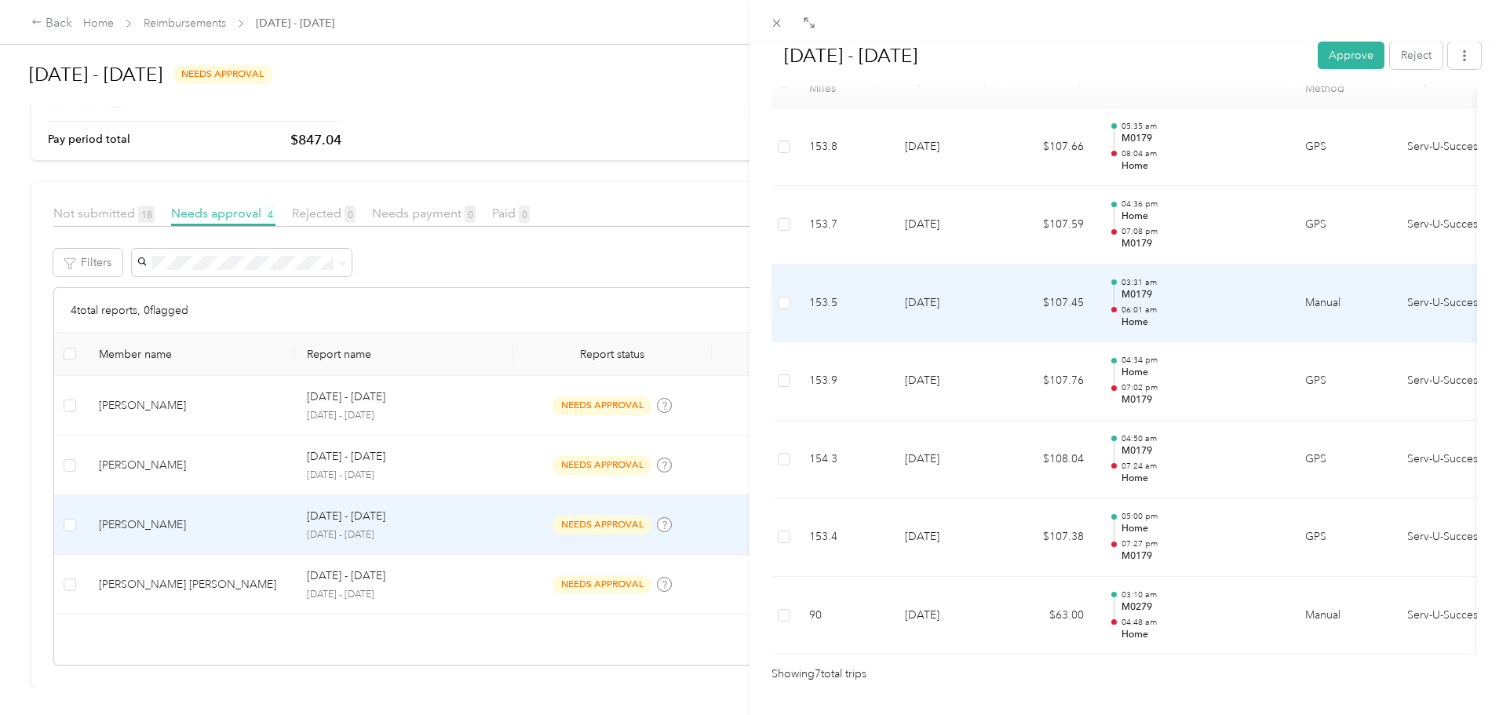
scroll to position [483, 0]
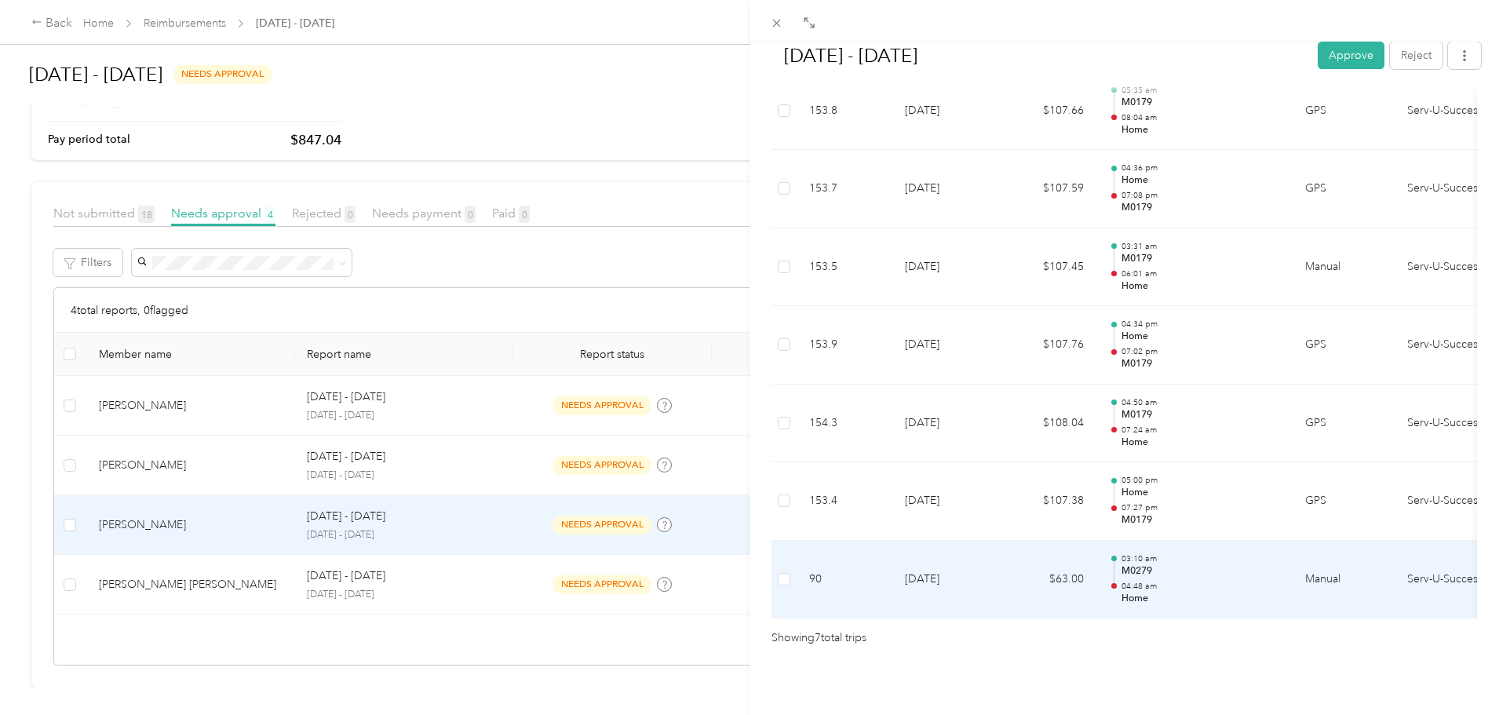
click at [943, 554] on td "9-22-2025" at bounding box center [947, 580] width 110 height 78
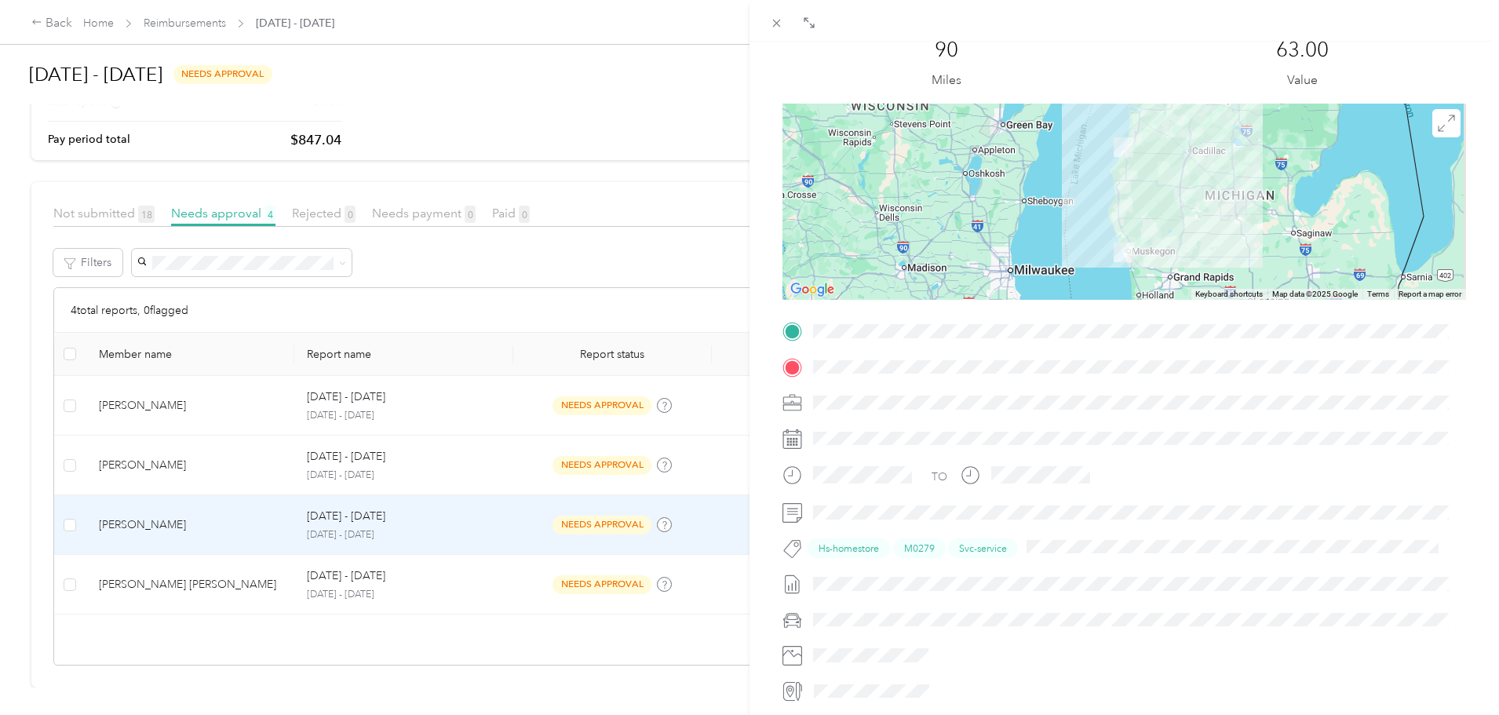
scroll to position [39, 0]
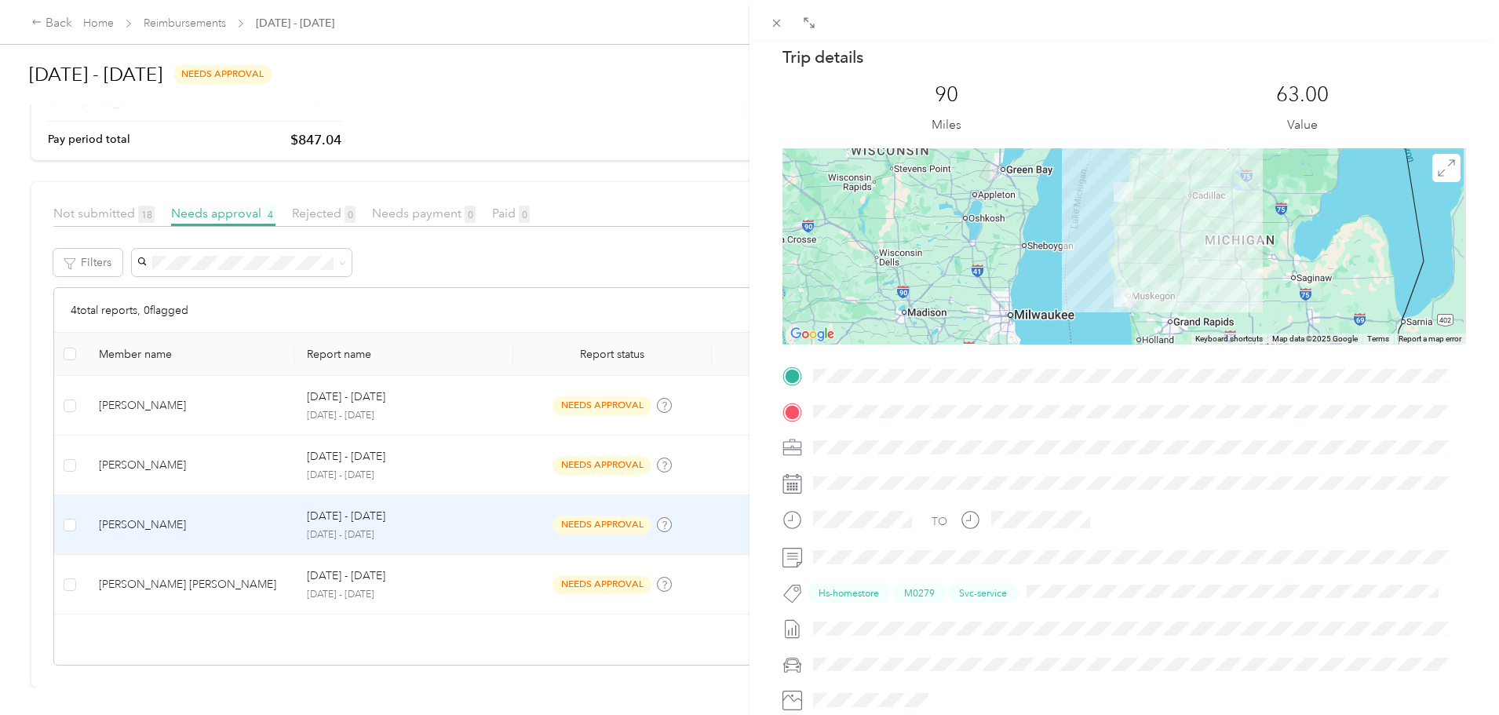
click at [910, 273] on div at bounding box center [1123, 246] width 683 height 196
click at [814, 25] on icon at bounding box center [809, 22] width 13 height 13
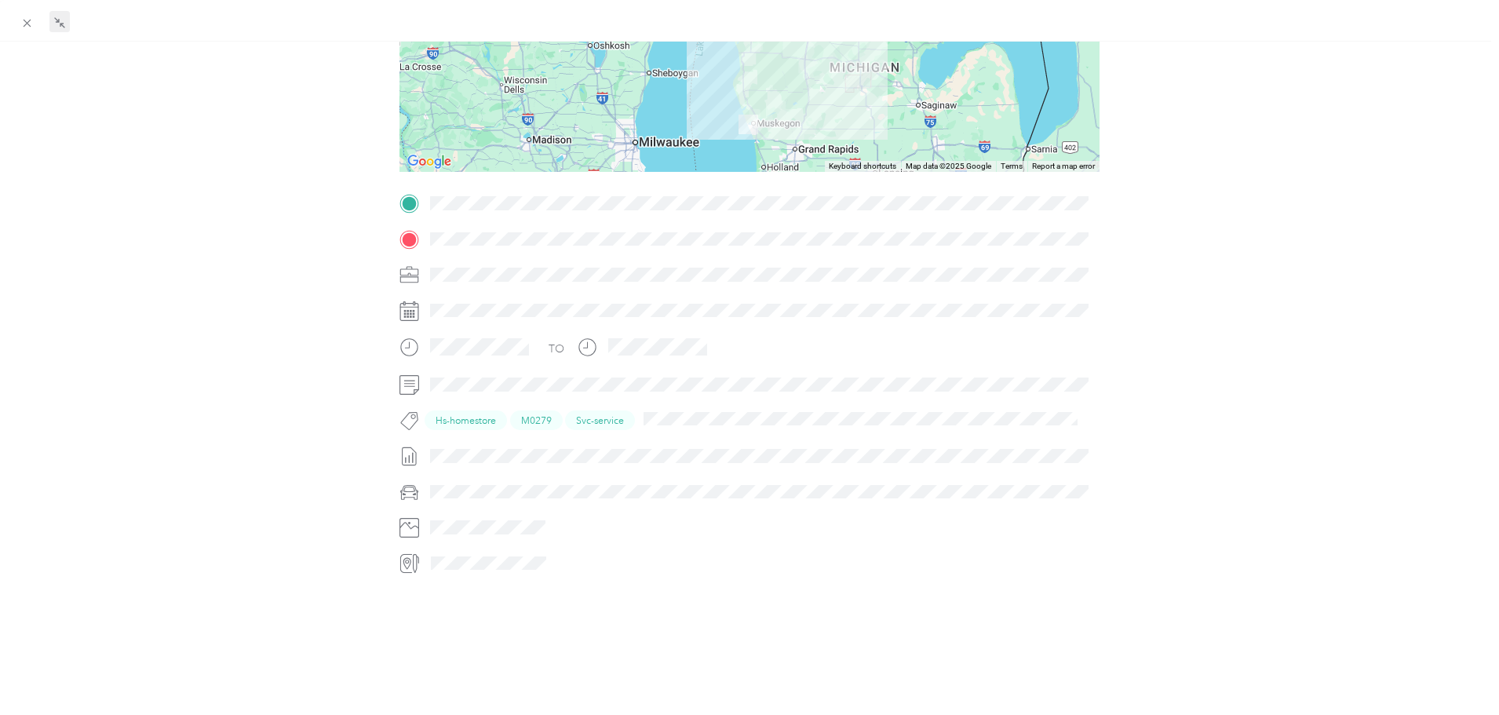
scroll to position [0, 0]
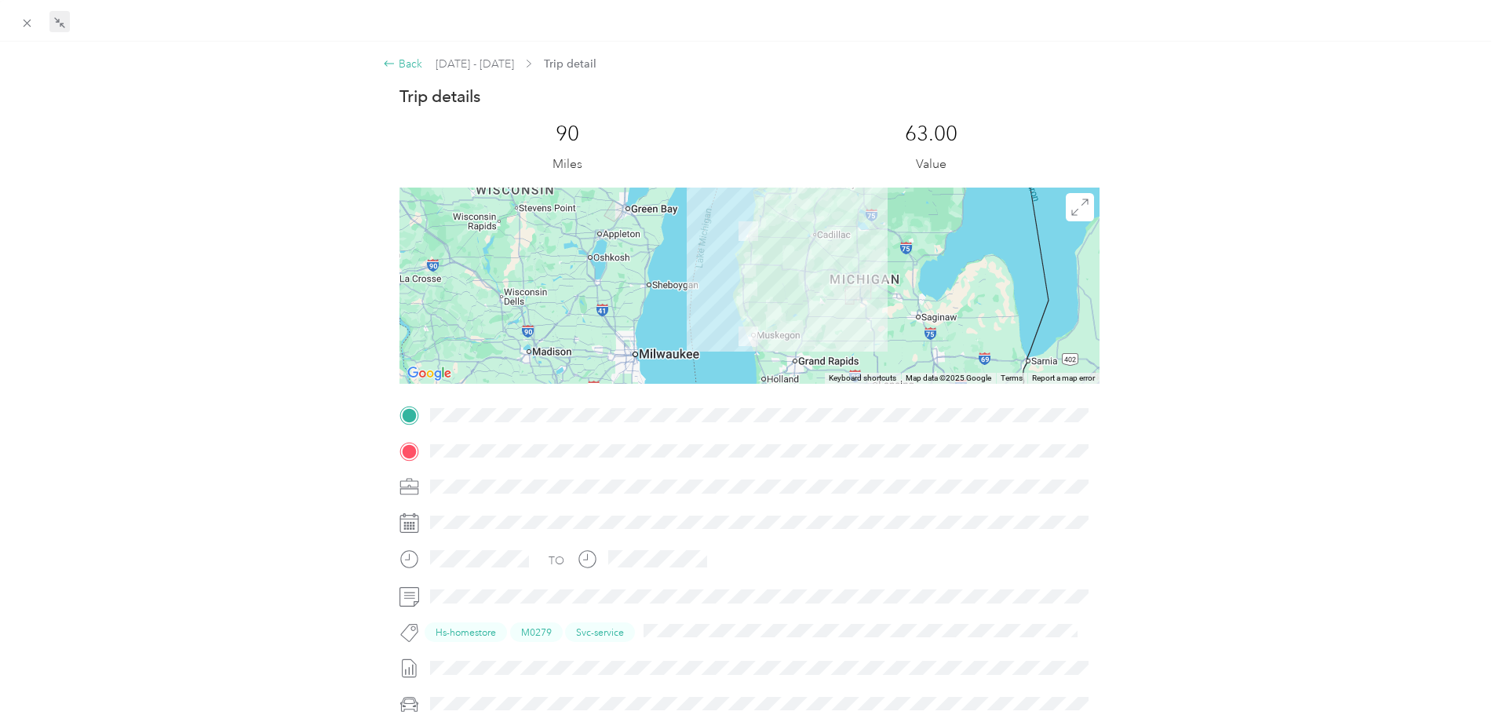
click at [407, 58] on div "Back" at bounding box center [402, 64] width 39 height 16
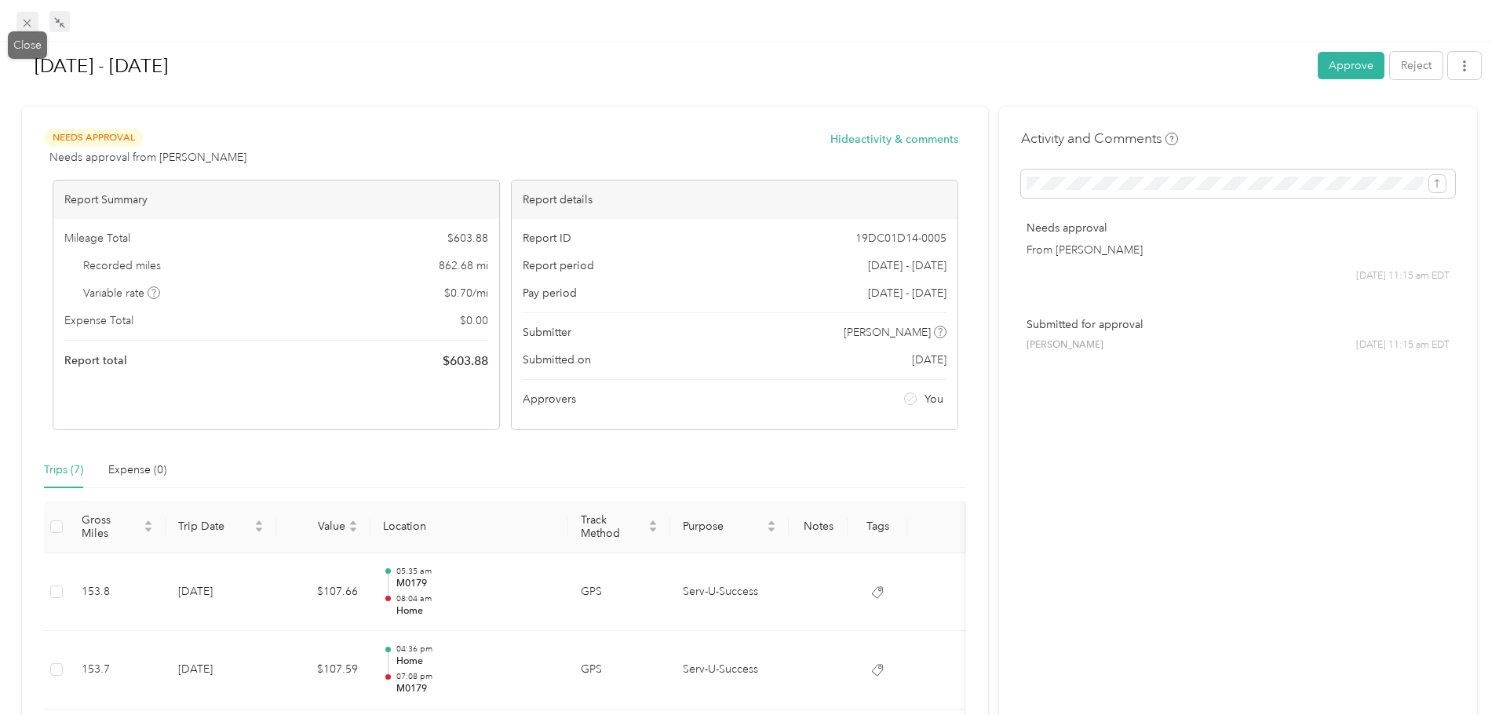
click at [27, 28] on icon at bounding box center [26, 22] width 13 height 13
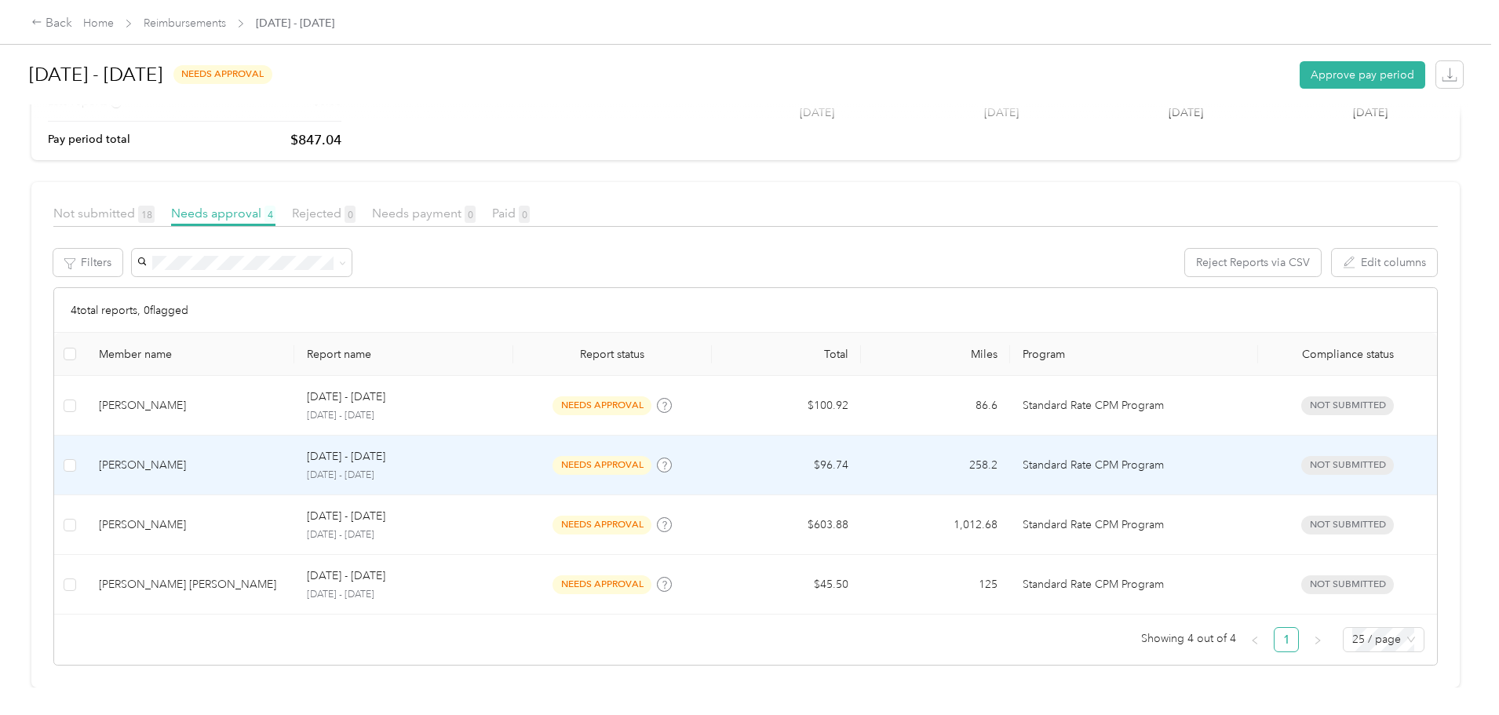
click at [385, 453] on p "Sep 21 - 27, 2025" at bounding box center [346, 456] width 78 height 17
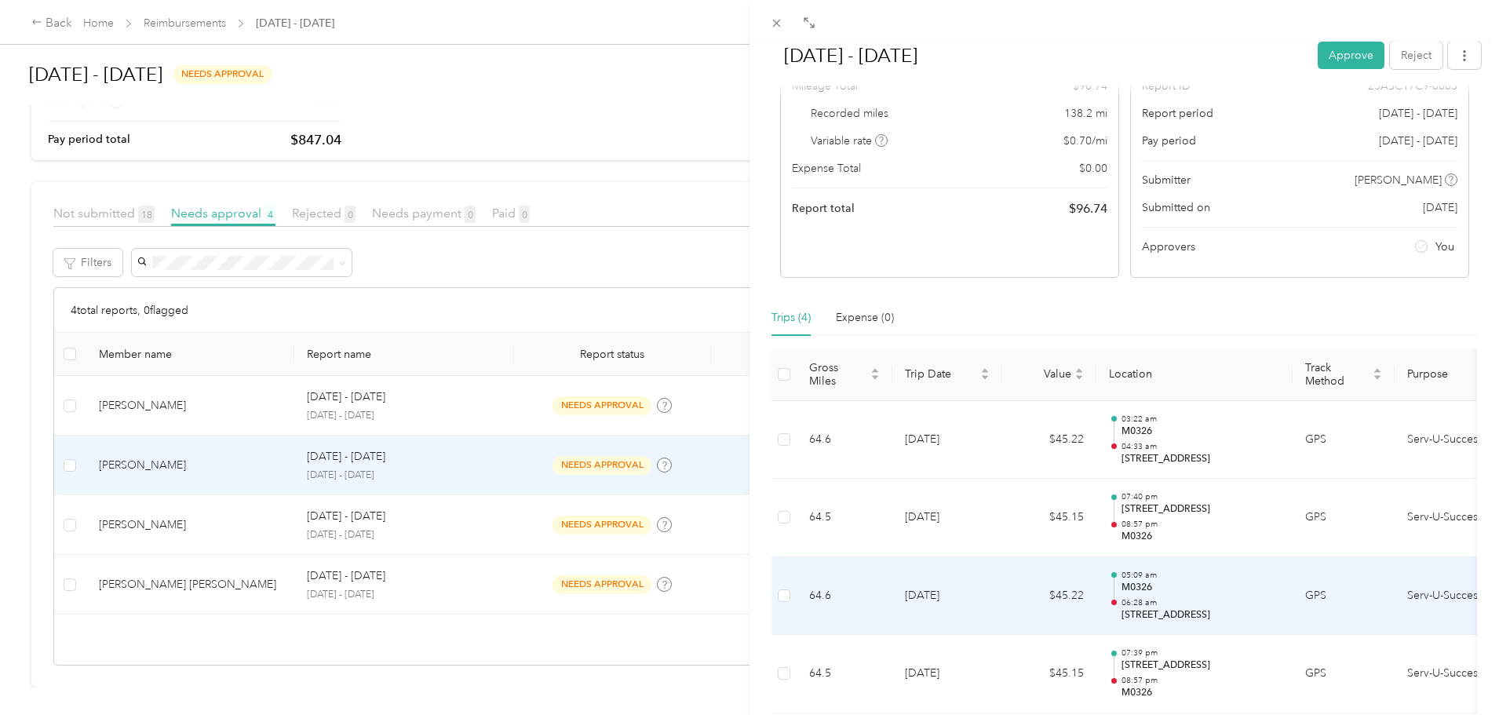
scroll to position [157, 0]
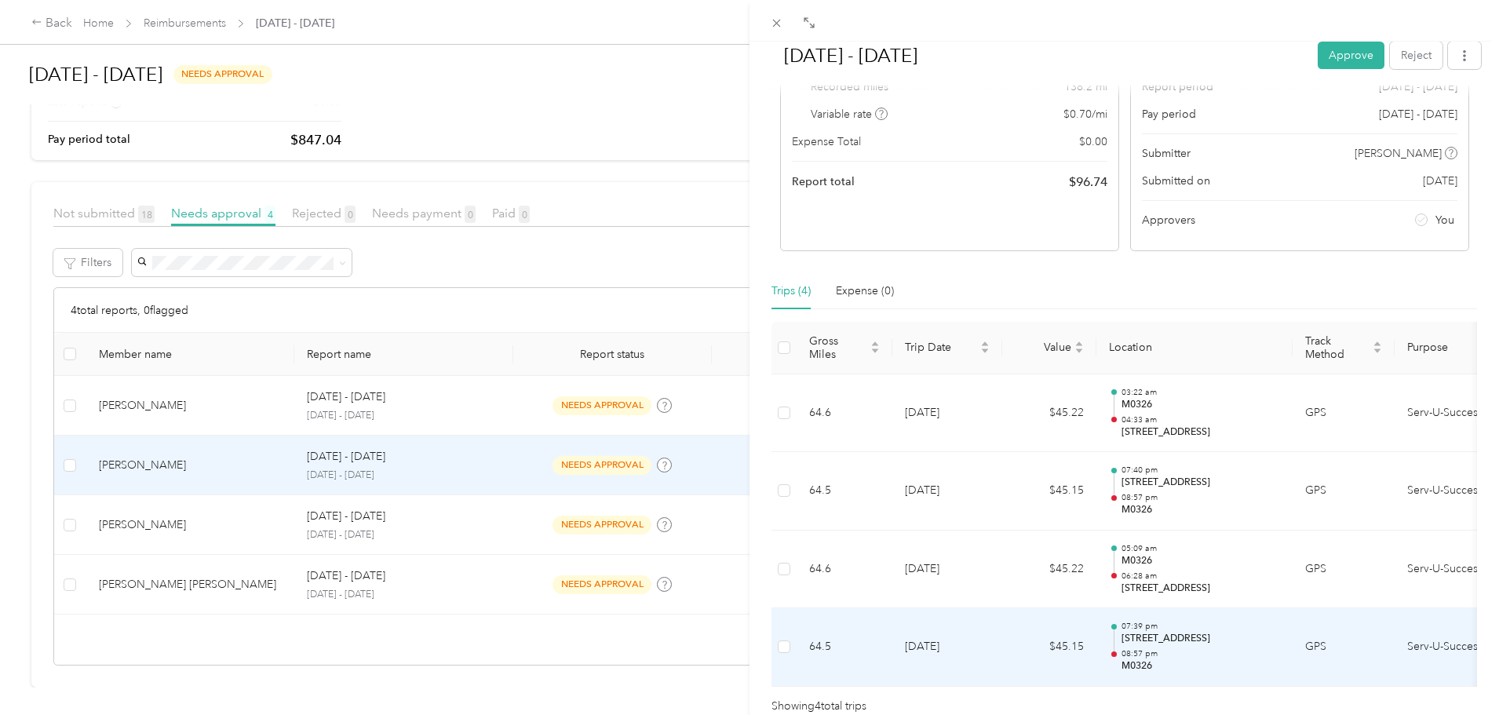
click at [1159, 641] on p "400 Linden St, Cadillac, MI 49601, USA" at bounding box center [1200, 639] width 158 height 14
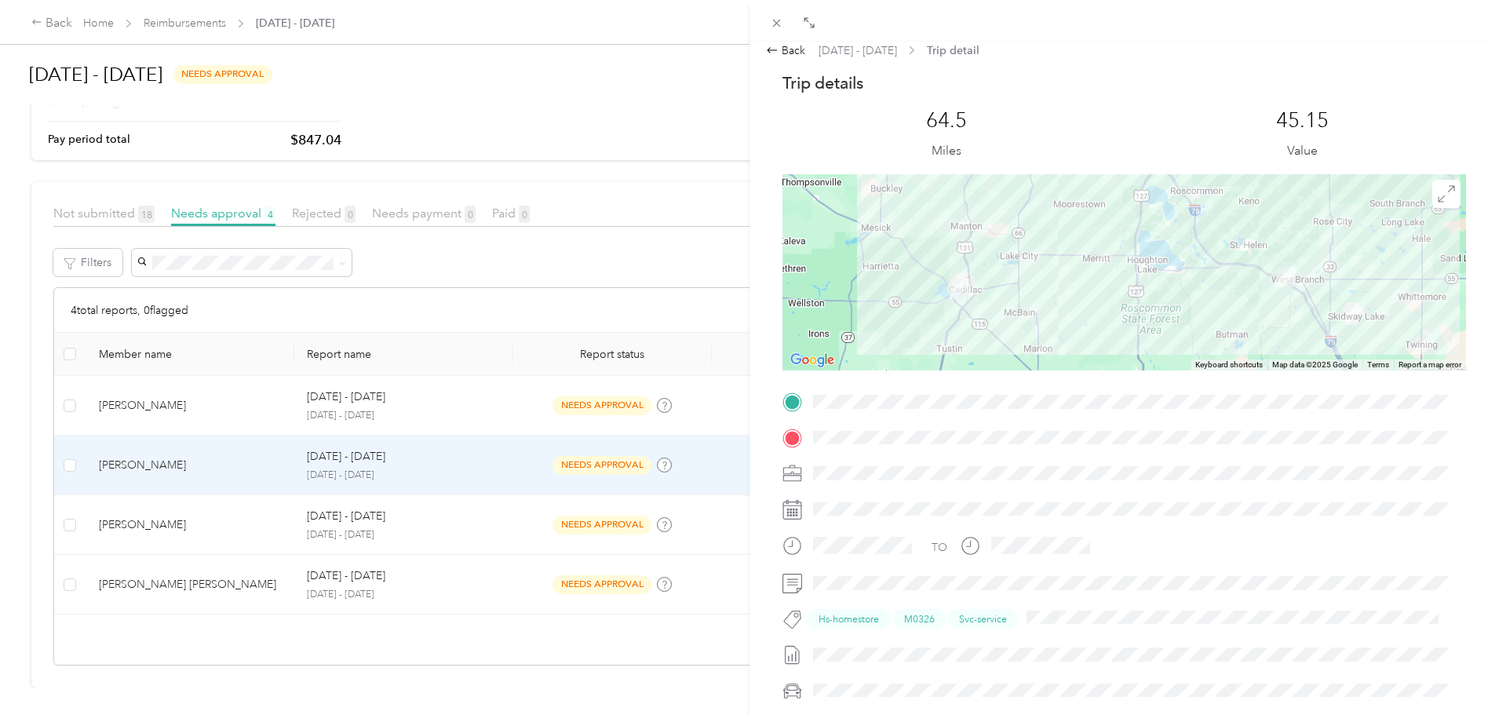
scroll to position [0, 0]
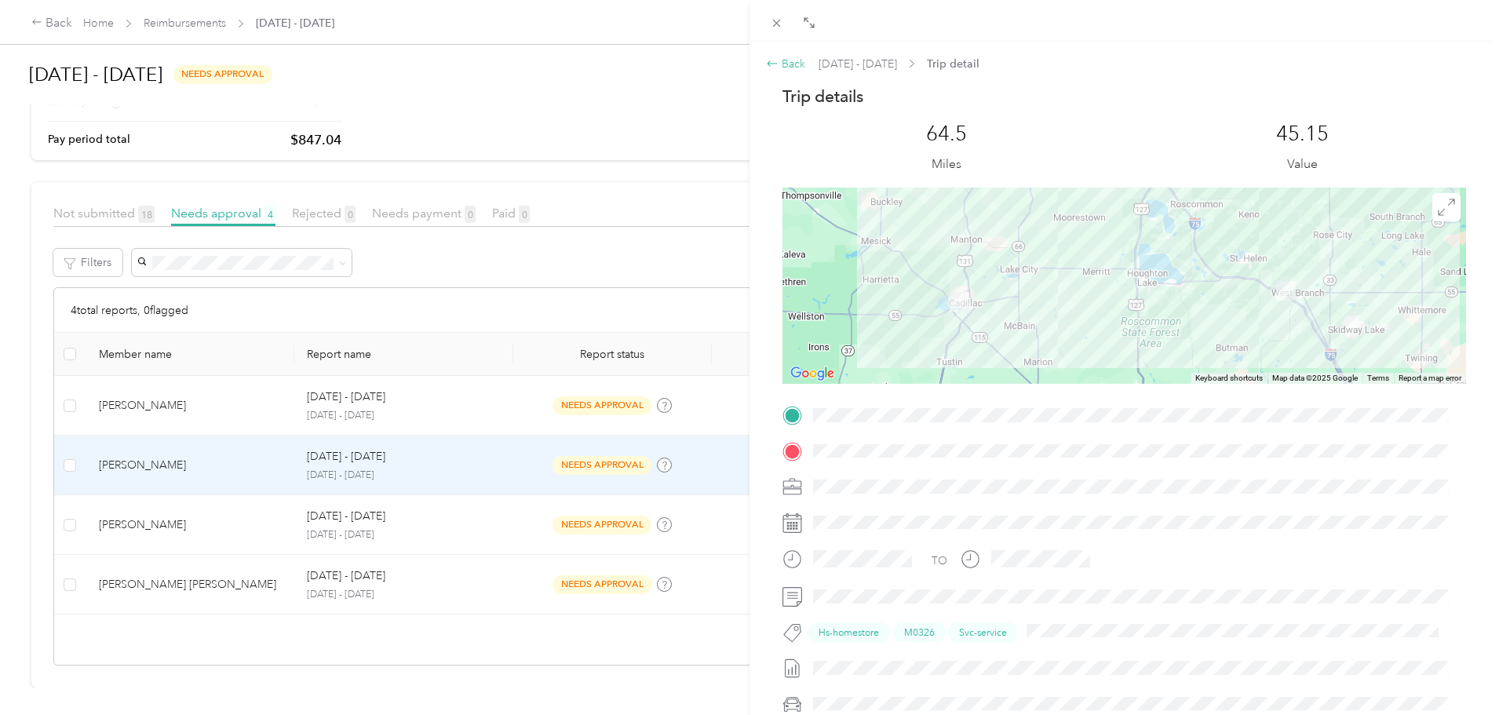
click at [781, 71] on div "Back" at bounding box center [785, 64] width 39 height 16
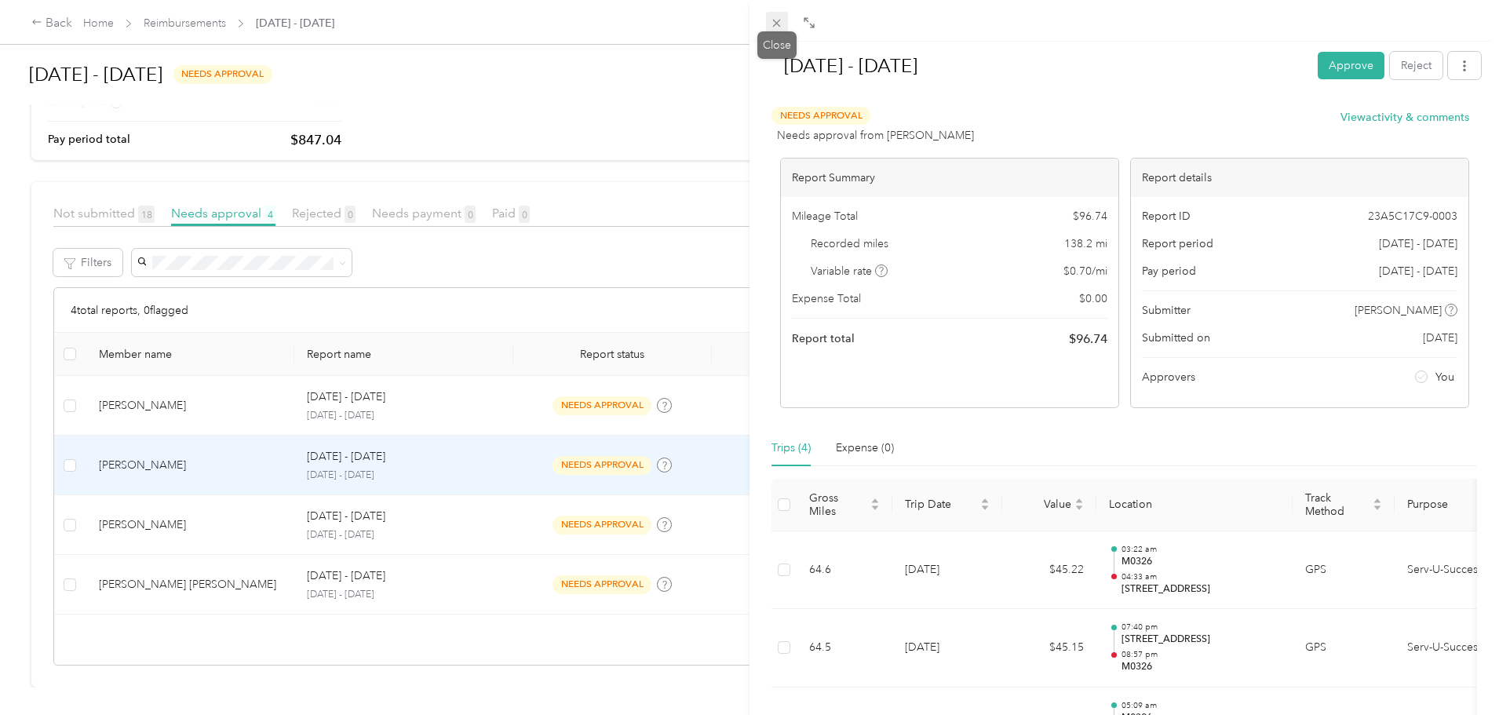
click at [783, 30] on span at bounding box center [777, 23] width 22 height 22
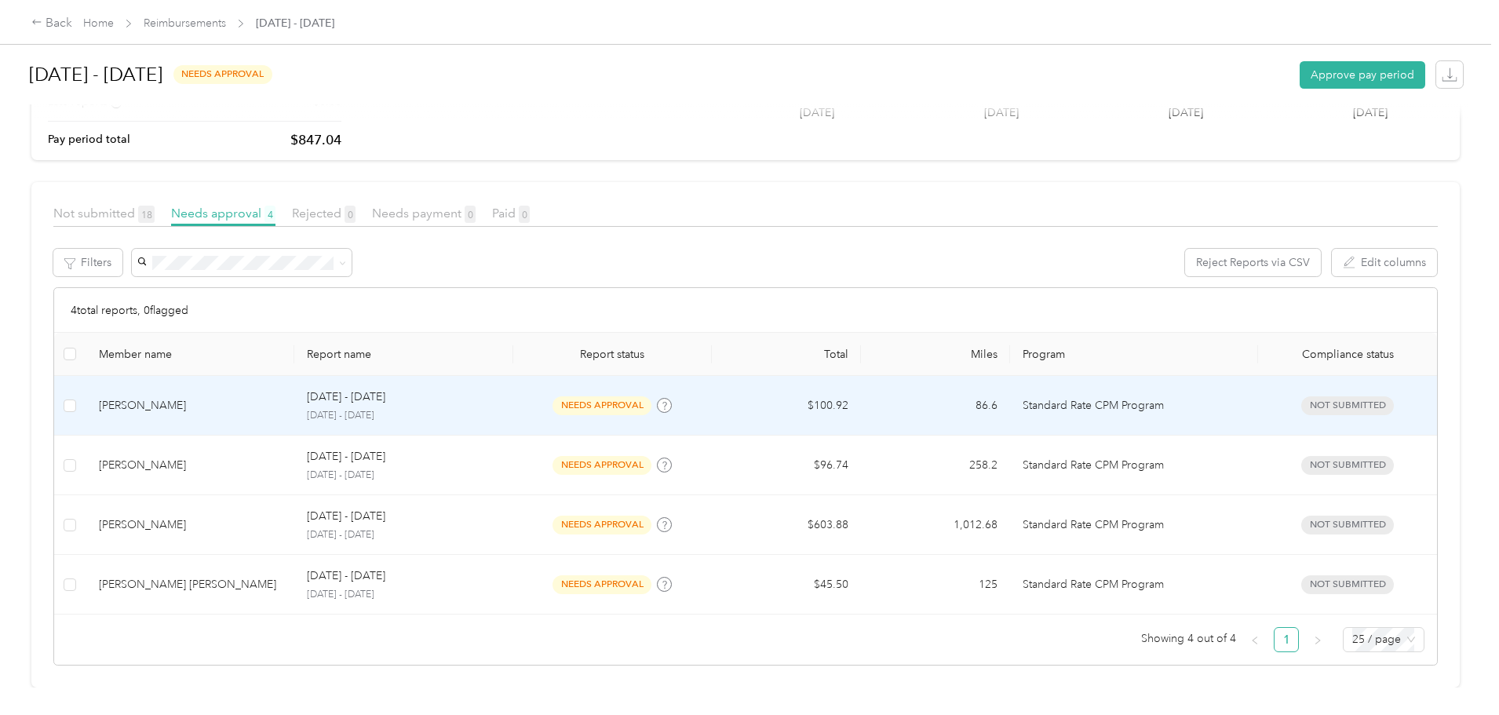
click at [500, 409] on p "September 21 - 27, 2025" at bounding box center [403, 416] width 193 height 14
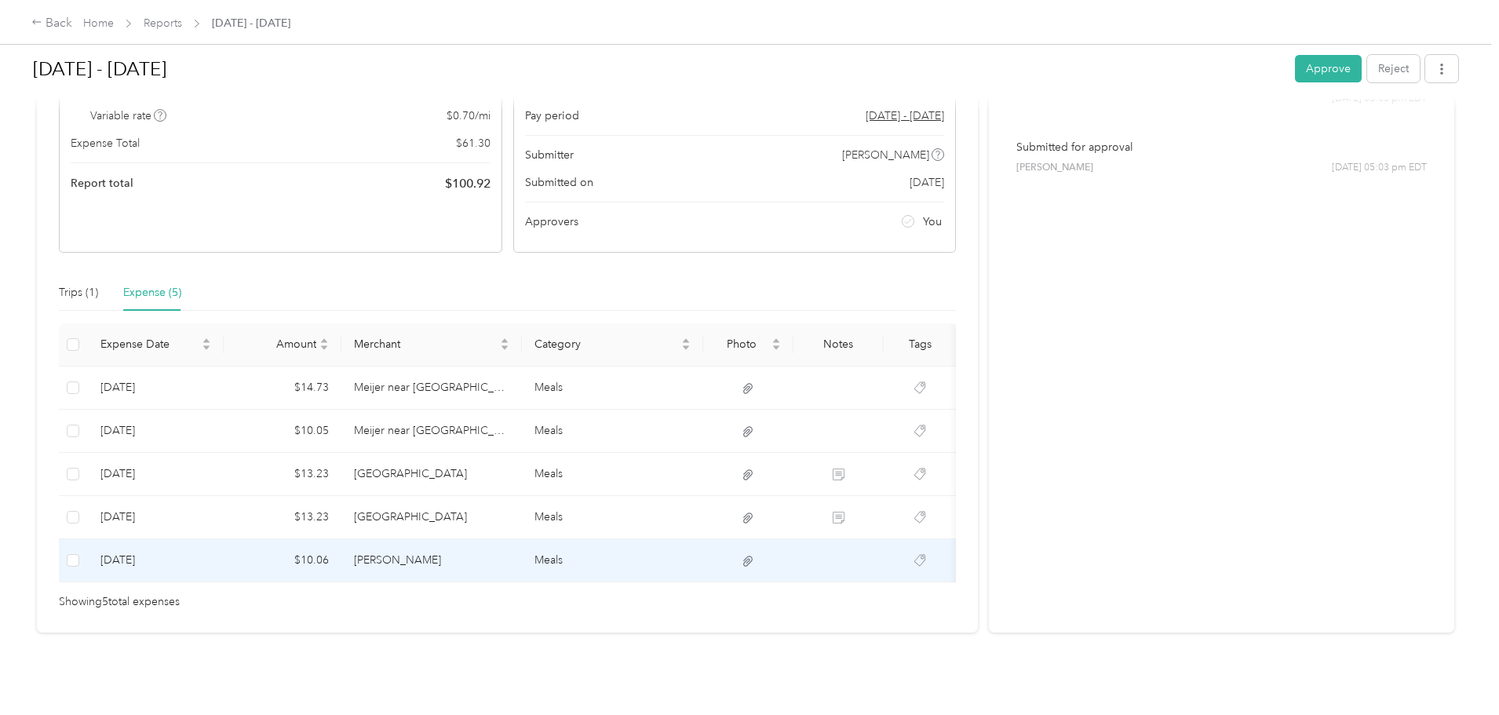
scroll to position [136, 0]
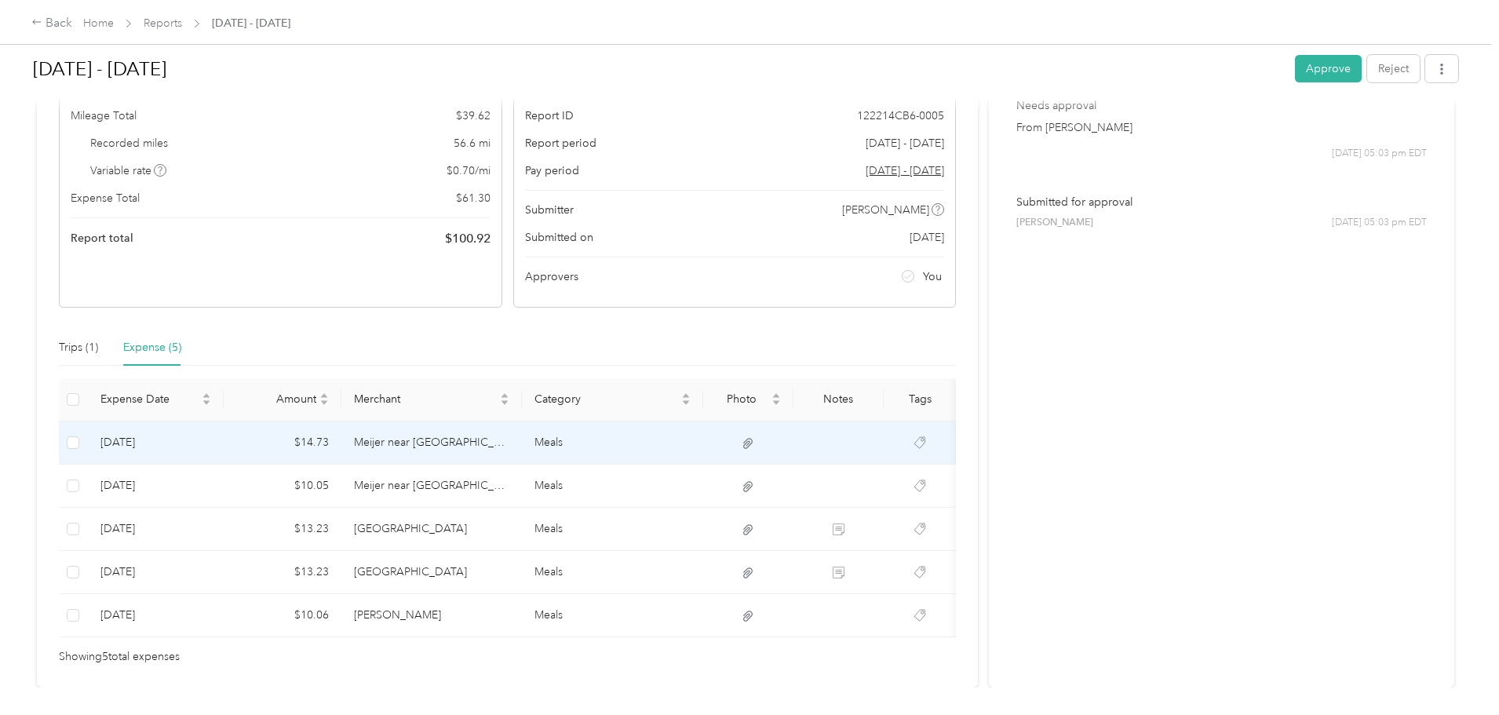
click at [224, 435] on td "9-24-2025" at bounding box center [156, 442] width 136 height 43
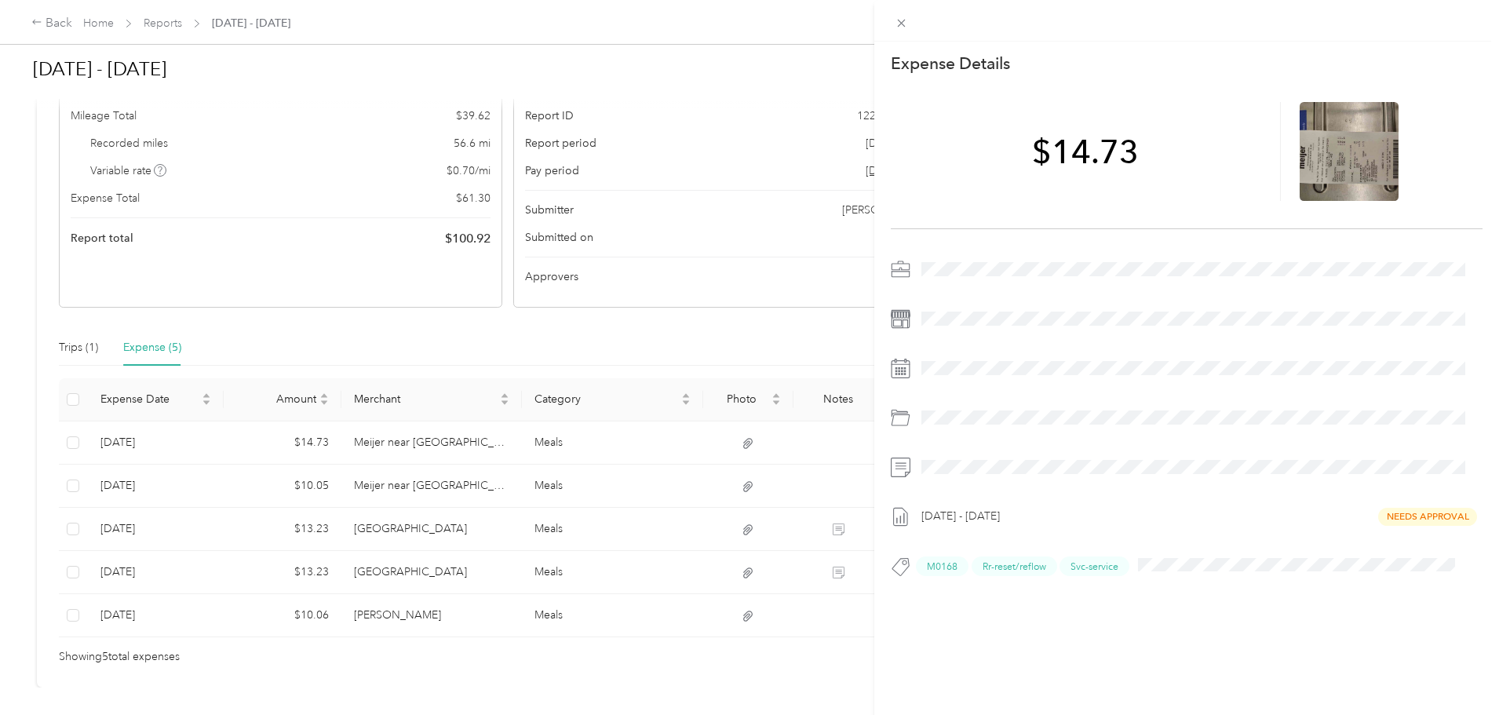
click at [255, 485] on div "This expense cannot be edited because it is either under review, approved, or p…" at bounding box center [749, 357] width 1499 height 715
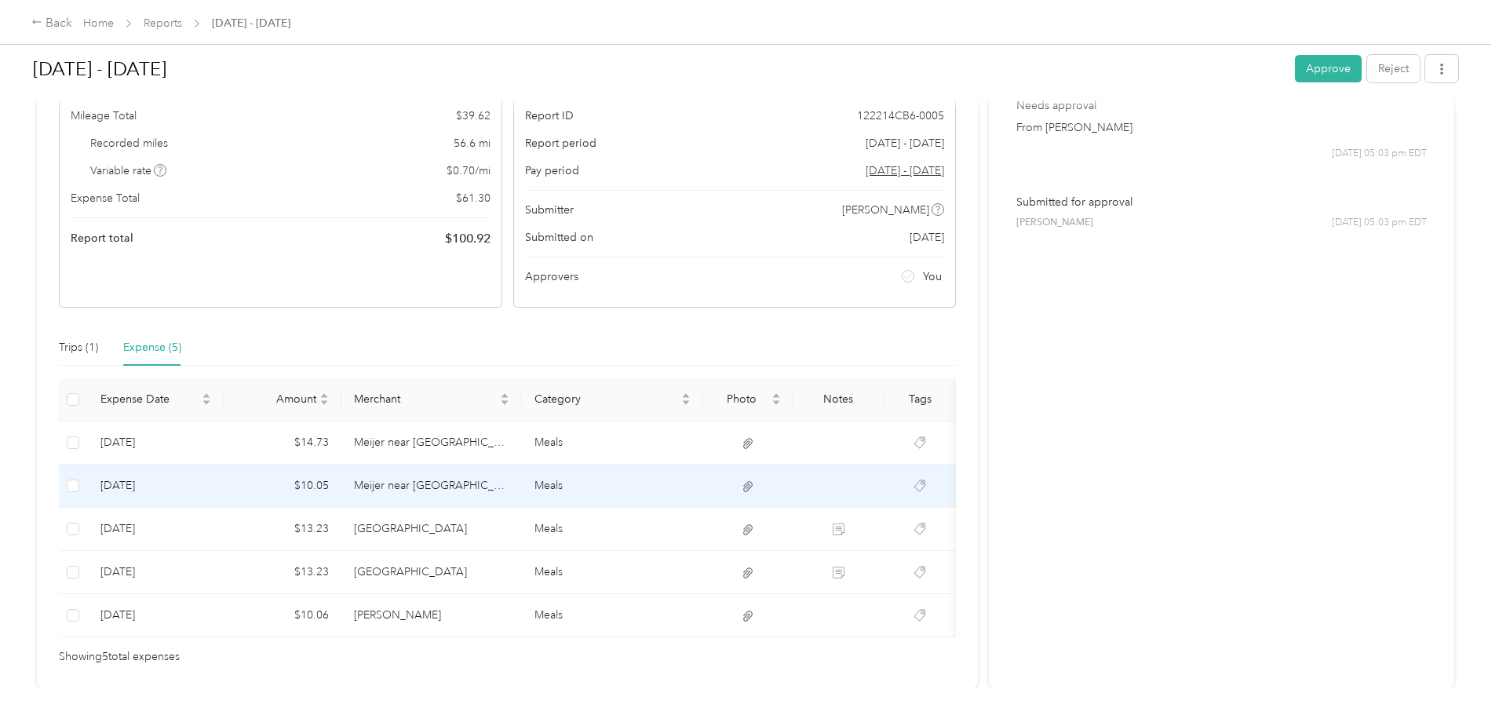
click at [224, 484] on td "9-23-2025" at bounding box center [156, 486] width 136 height 43
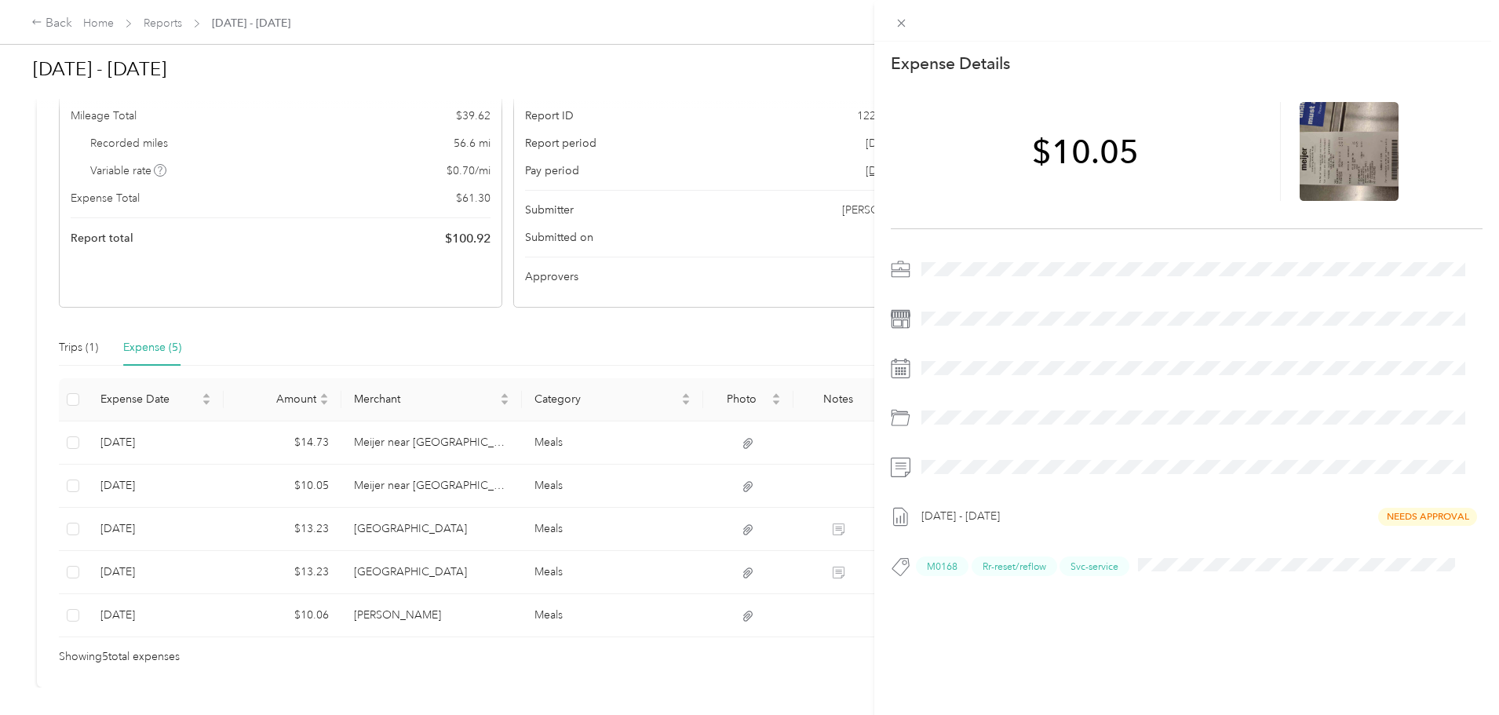
click at [237, 523] on div "This expense cannot be edited because it is either under review, approved, or p…" at bounding box center [749, 357] width 1499 height 715
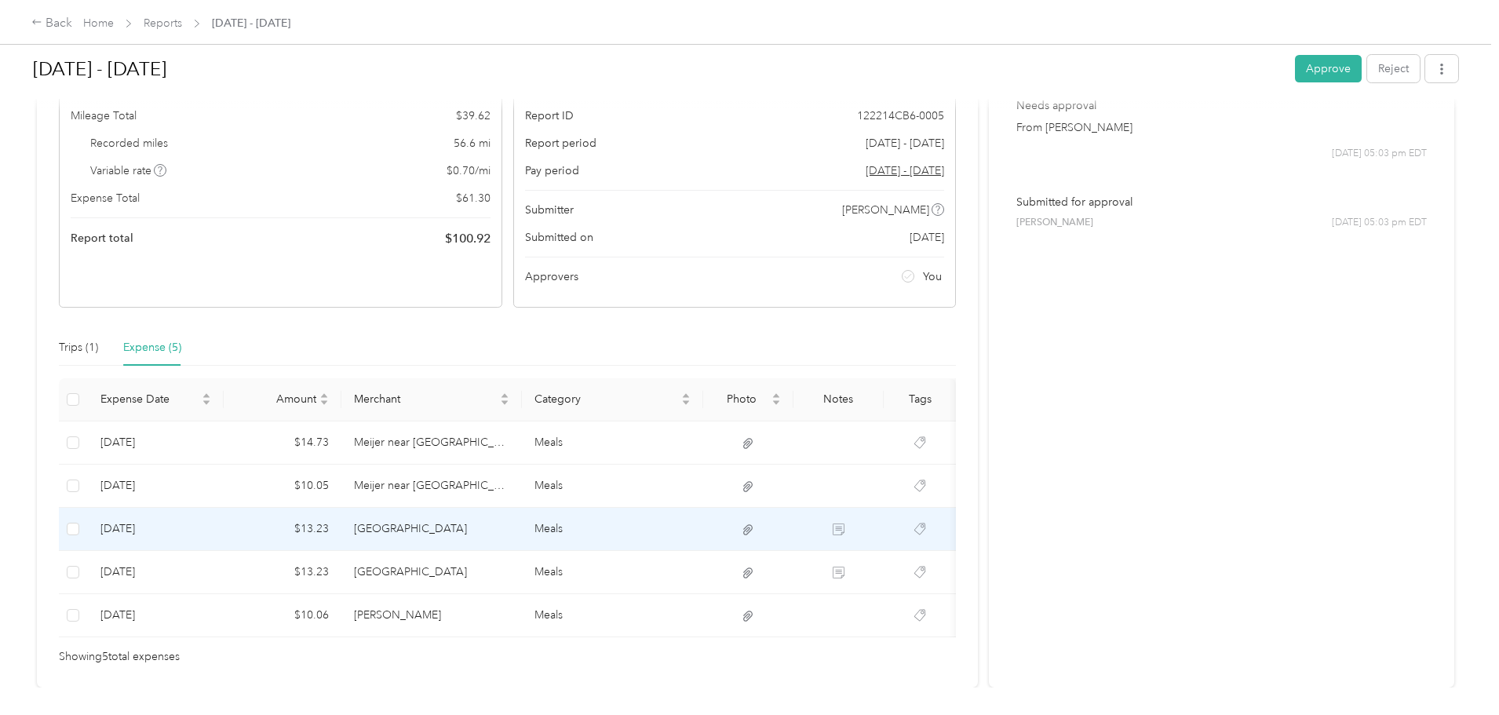
click at [224, 527] on td "9-22-2025" at bounding box center [156, 529] width 136 height 43
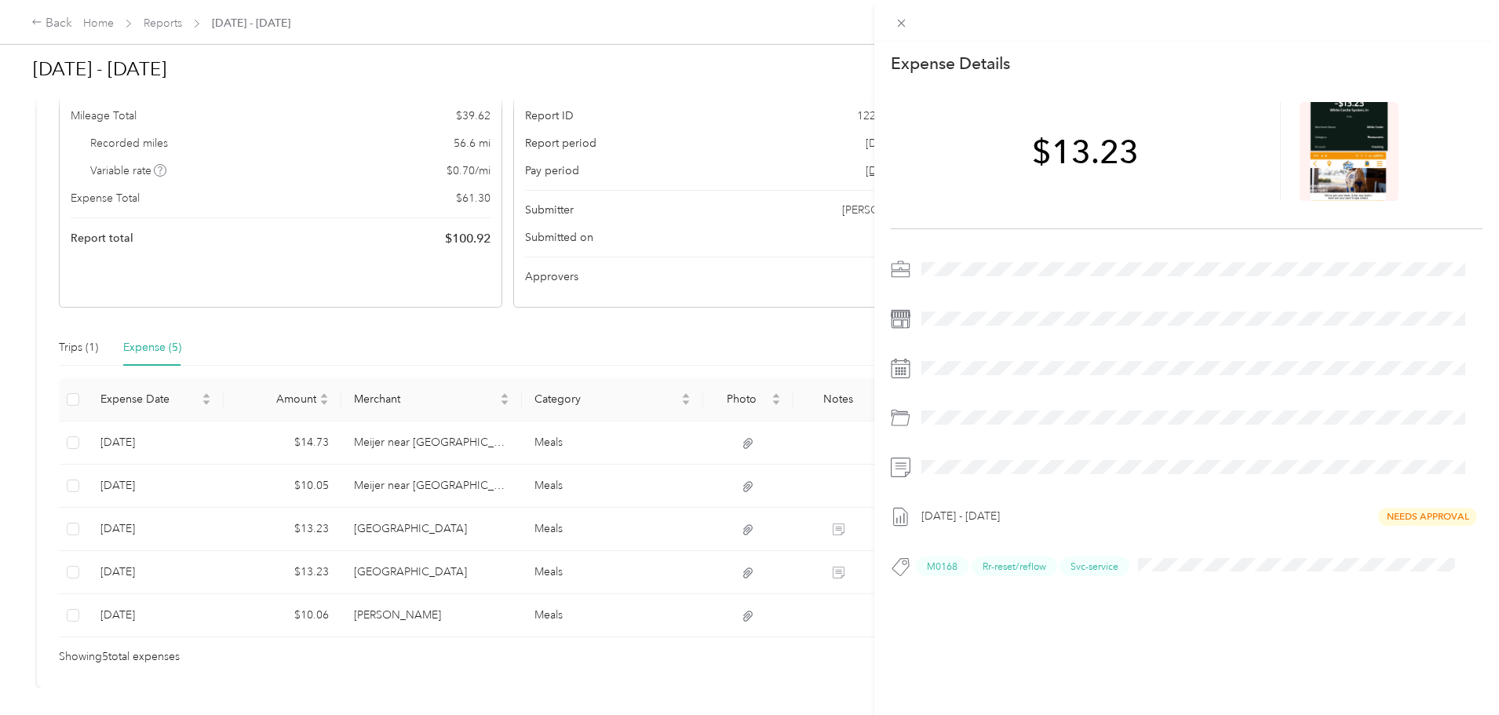
click at [224, 567] on div "This expense cannot be edited because it is either under review, approved, or p…" at bounding box center [749, 357] width 1499 height 715
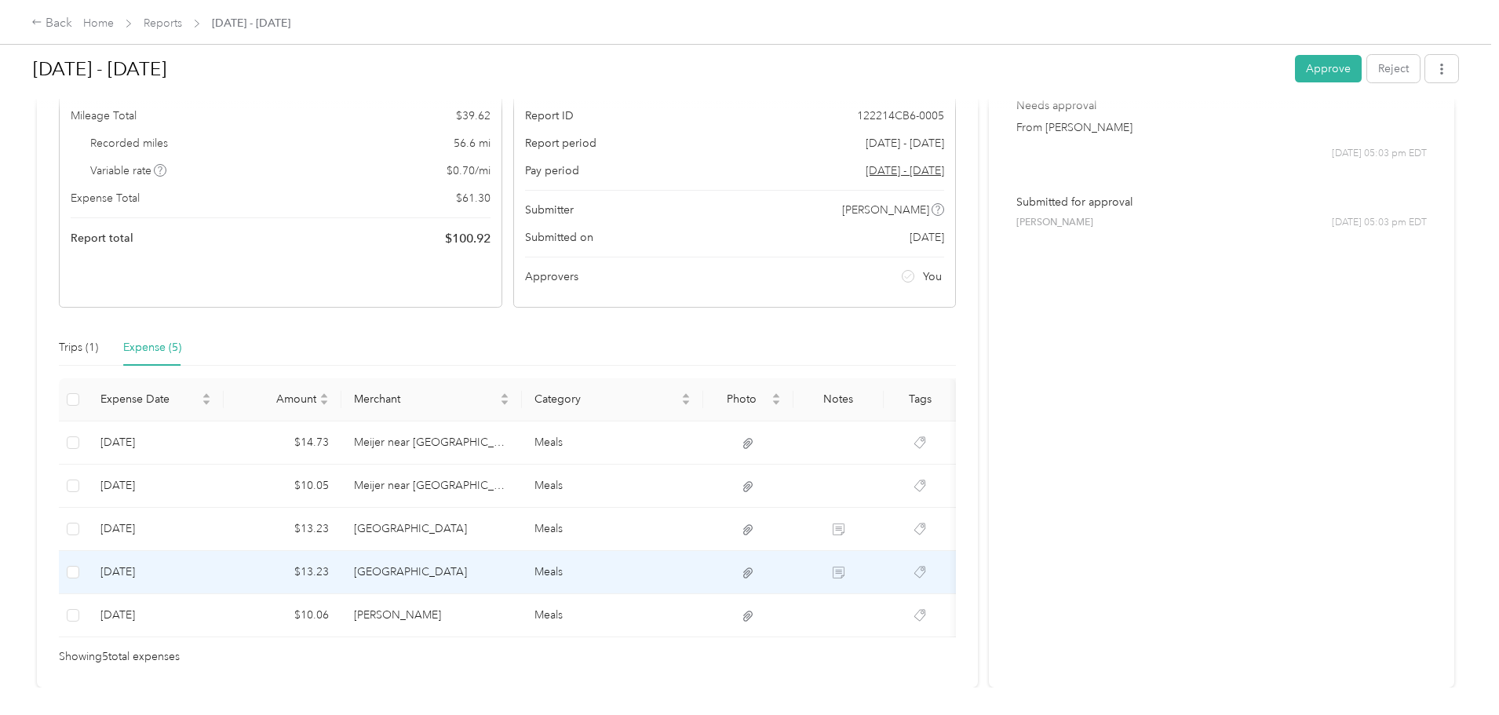
click at [224, 569] on td "9-22-2025" at bounding box center [156, 572] width 136 height 43
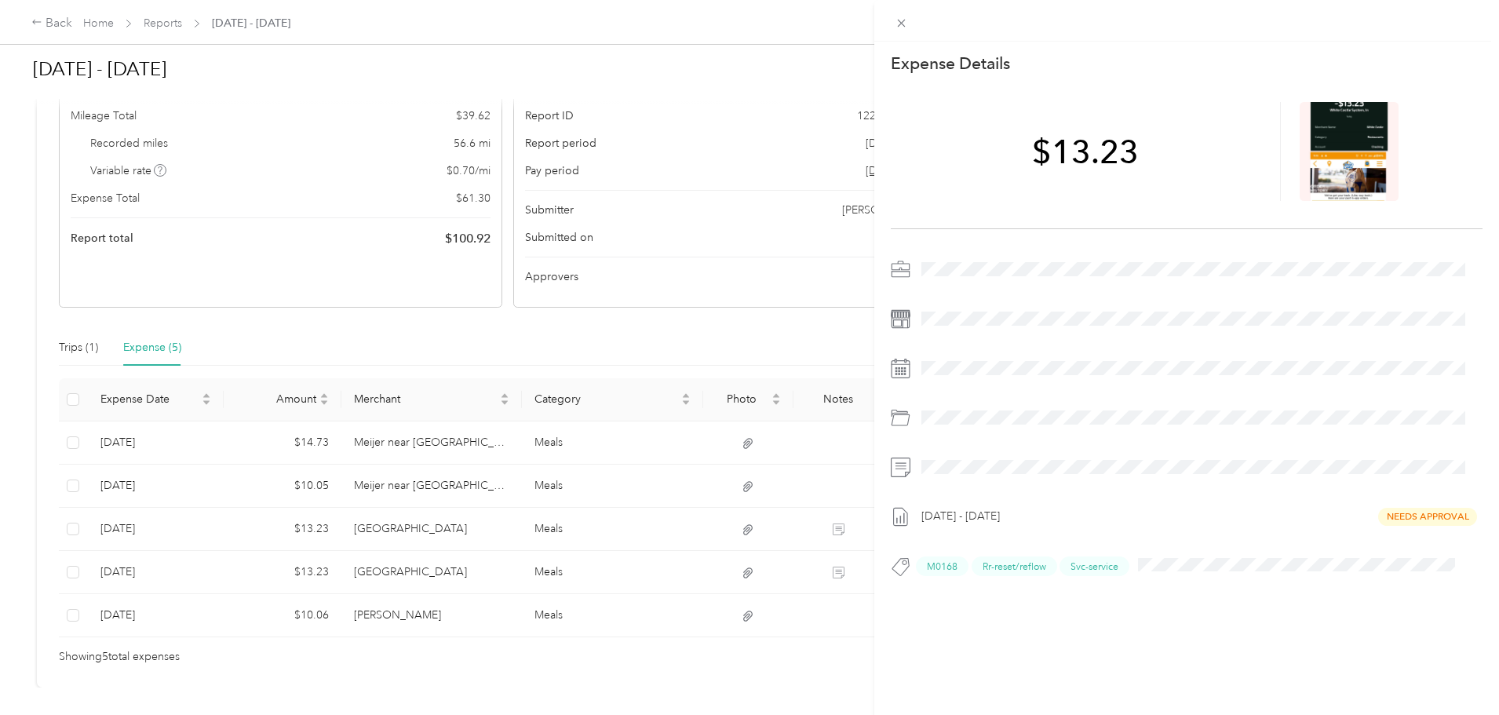
click at [239, 613] on div "This expense cannot be edited because it is either under review, approved, or p…" at bounding box center [749, 357] width 1499 height 715
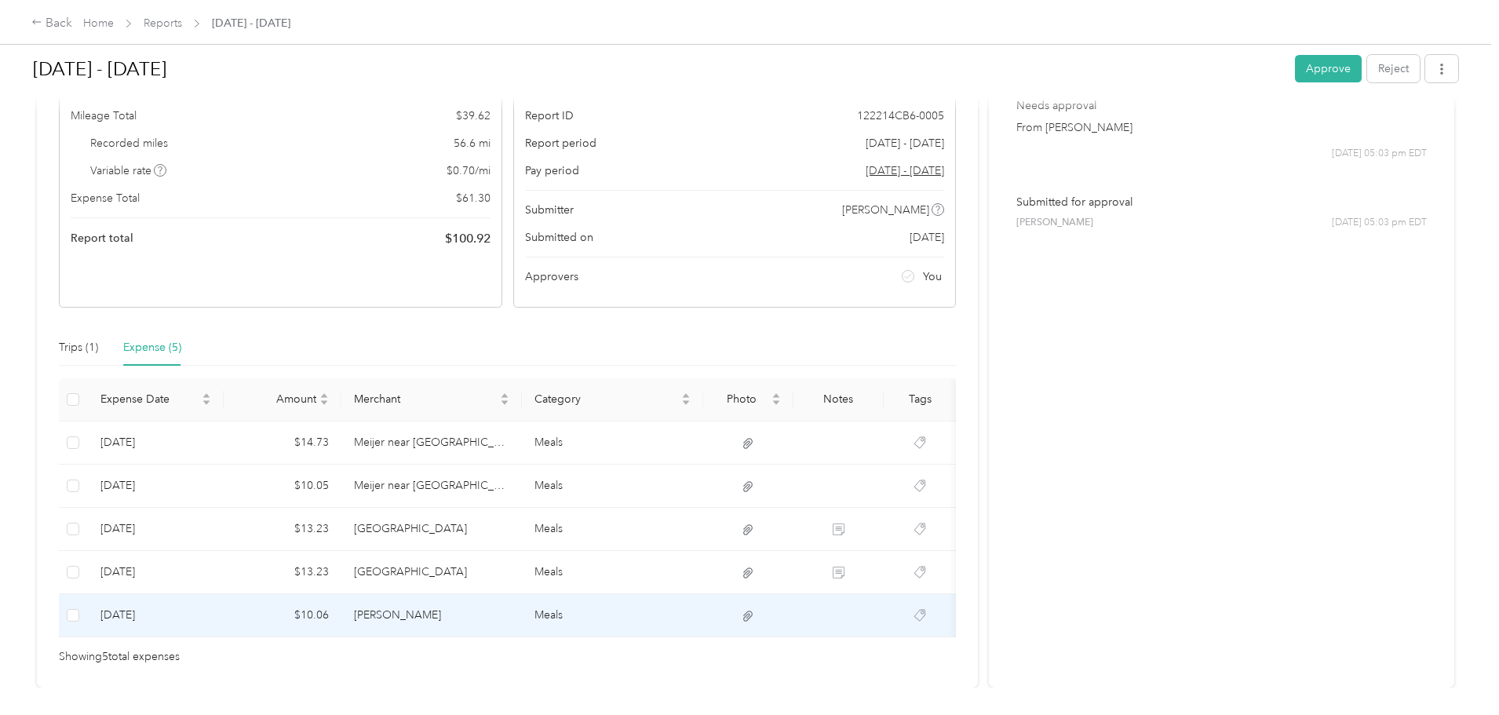
click at [224, 613] on td "9-22-2025" at bounding box center [156, 615] width 136 height 43
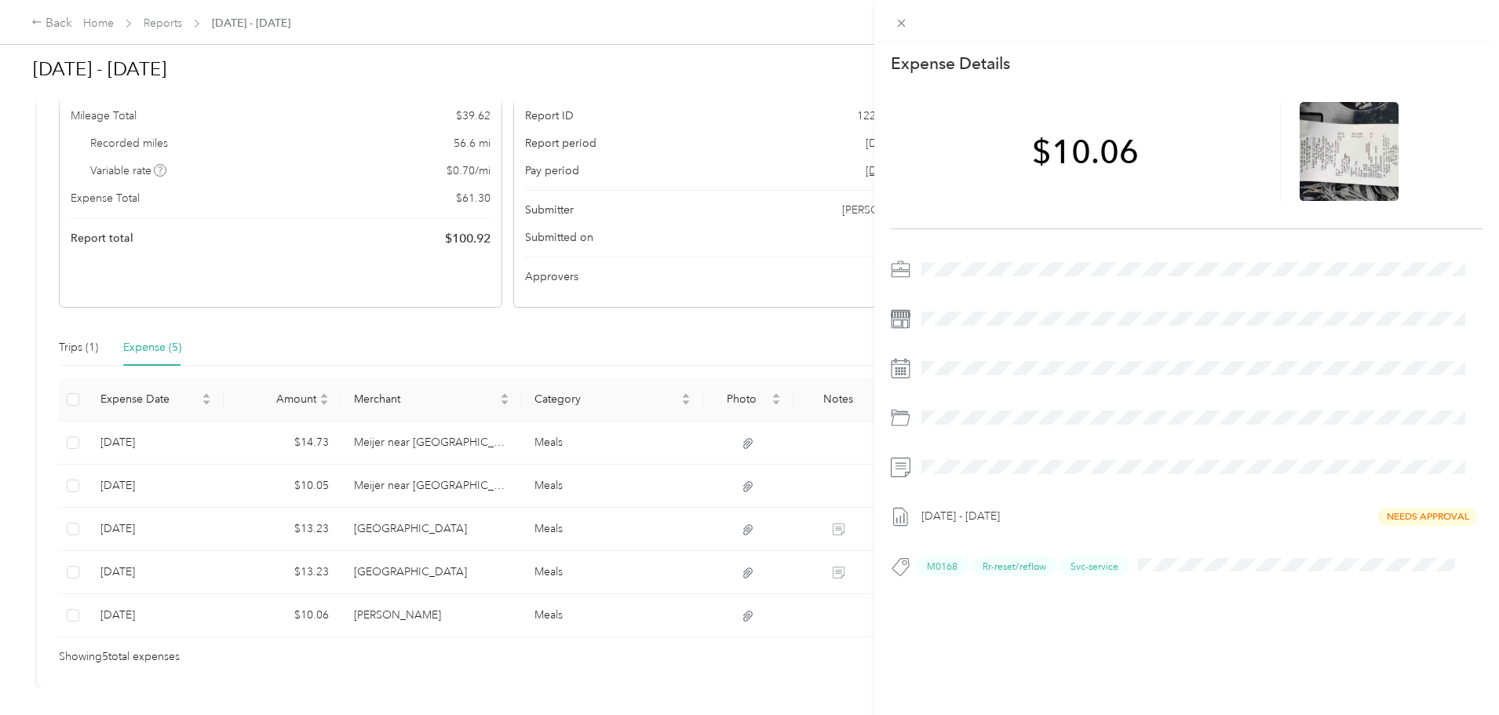
click at [416, 339] on div "This expense cannot be edited because it is either under review, approved, or p…" at bounding box center [749, 357] width 1499 height 715
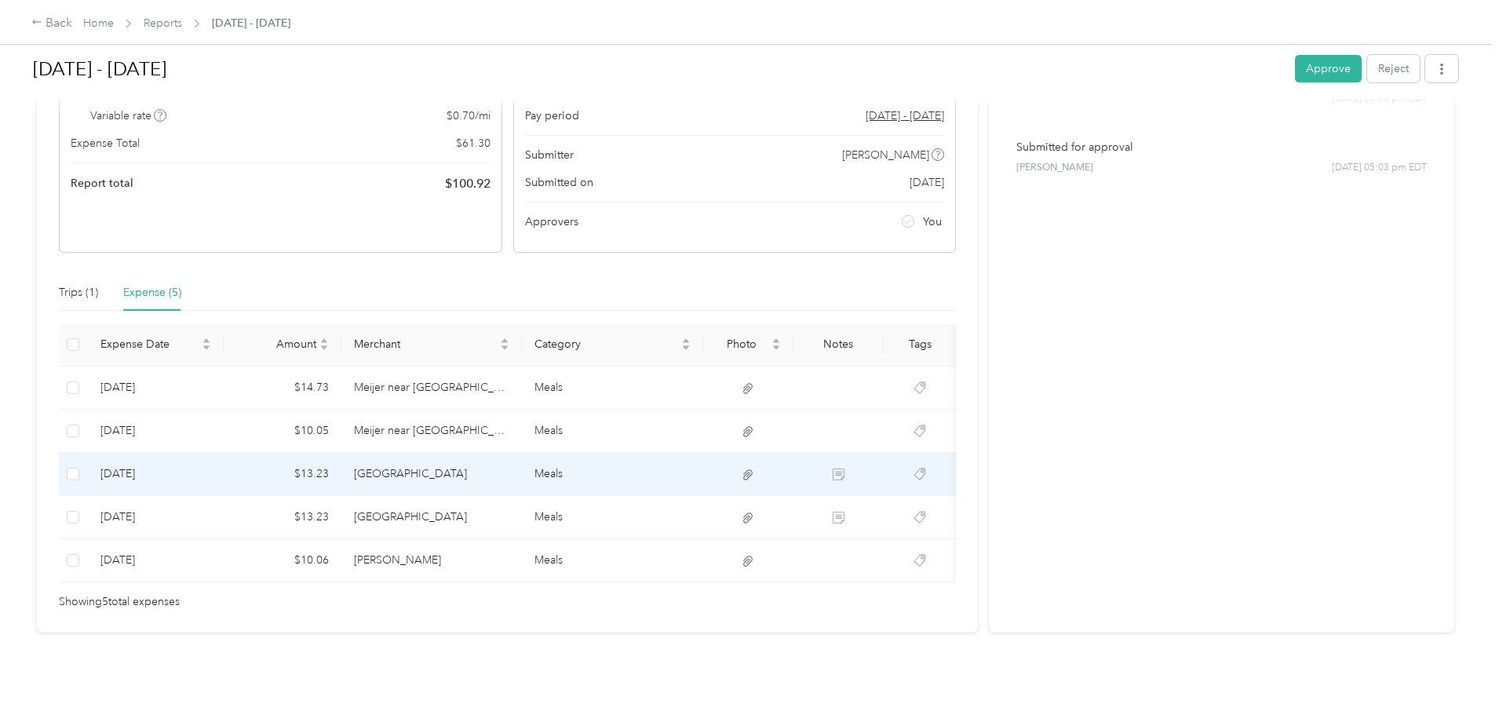
scroll to position [0, 0]
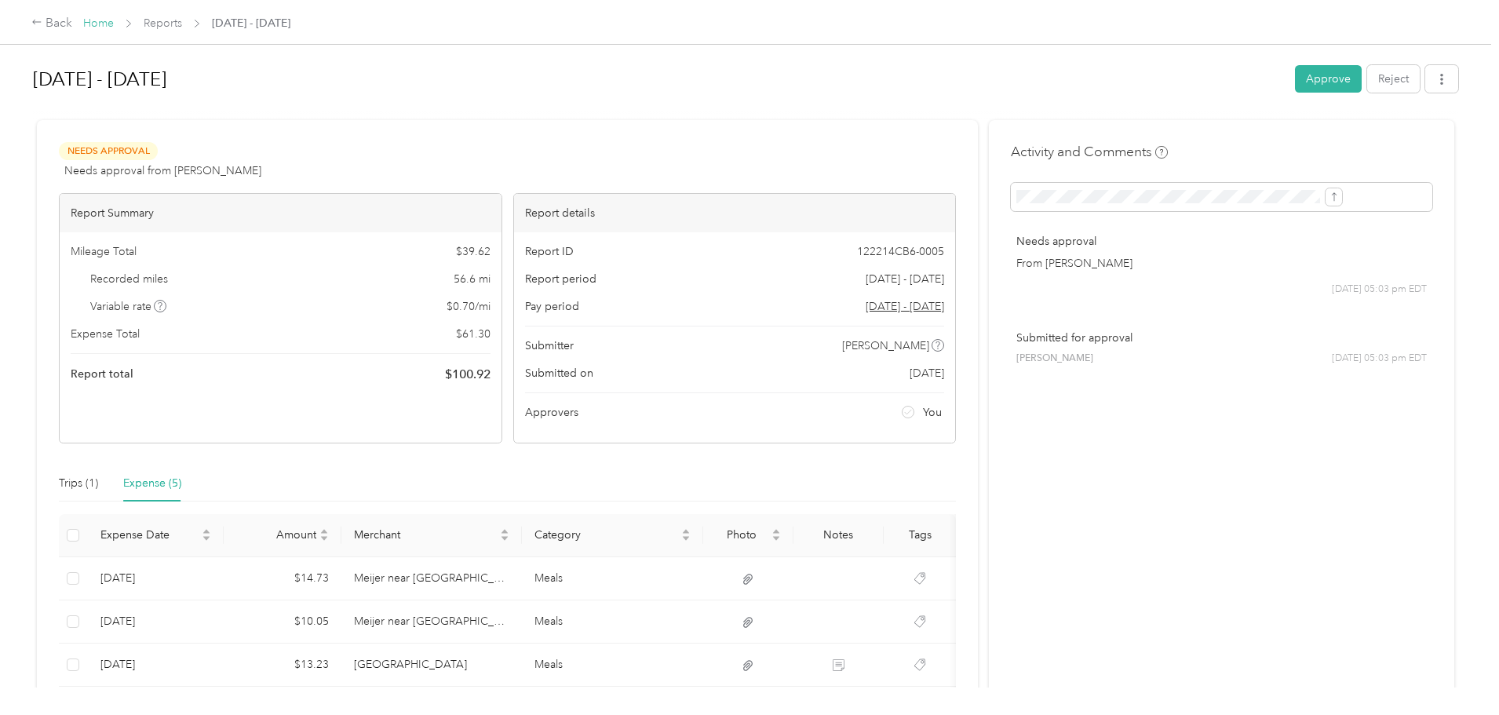
click at [114, 24] on link "Home" at bounding box center [98, 22] width 31 height 13
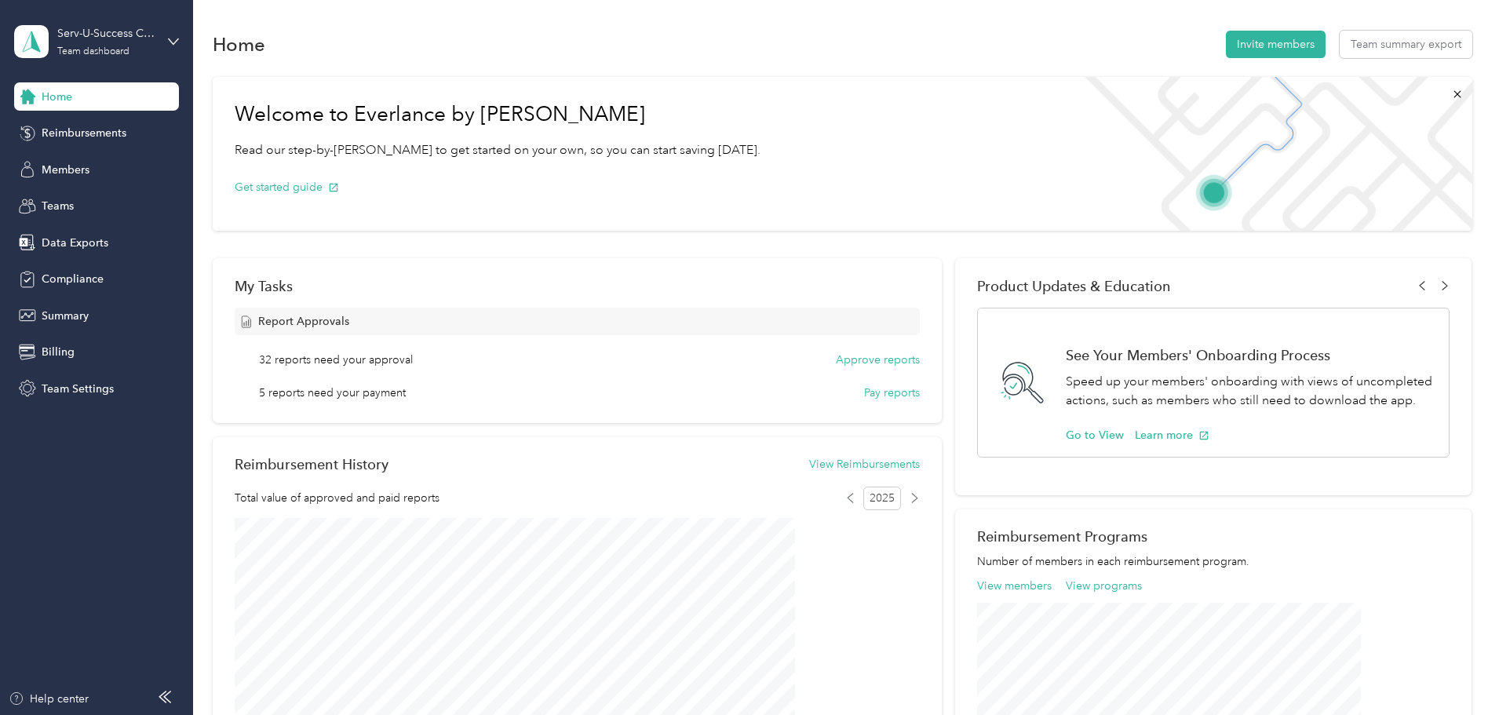
click at [107, 111] on div "Home Reimbursements Members Teams Data Exports Compliance Summary Billing Team …" at bounding box center [96, 242] width 165 height 320
click at [110, 140] on span "Reimbursements" at bounding box center [84, 133] width 85 height 16
